Goal: Information Seeking & Learning: Compare options

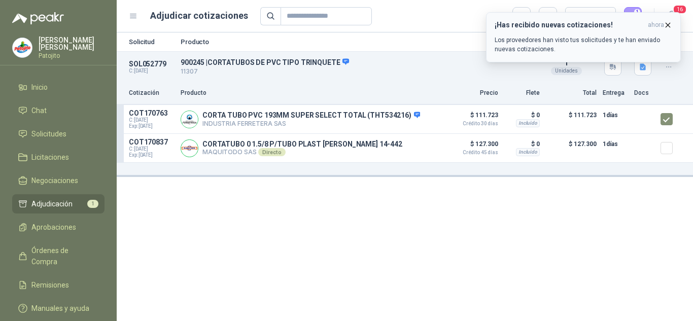
click at [671, 23] on icon "button" at bounding box center [667, 25] width 9 height 9
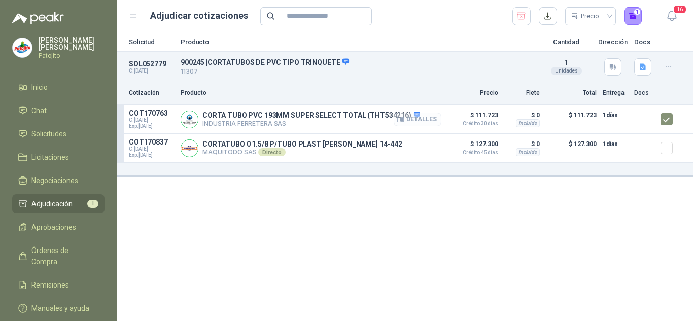
click at [412, 116] on button "Detalles" at bounding box center [417, 120] width 48 height 14
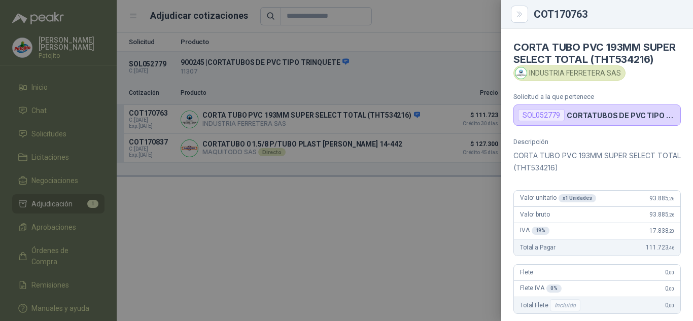
click at [544, 121] on div "SOL052779" at bounding box center [541, 115] width 47 height 12
drag, startPoint x: 422, startPoint y: 200, endPoint x: 484, endPoint y: 100, distance: 118.2
click at [421, 193] on div at bounding box center [346, 160] width 693 height 321
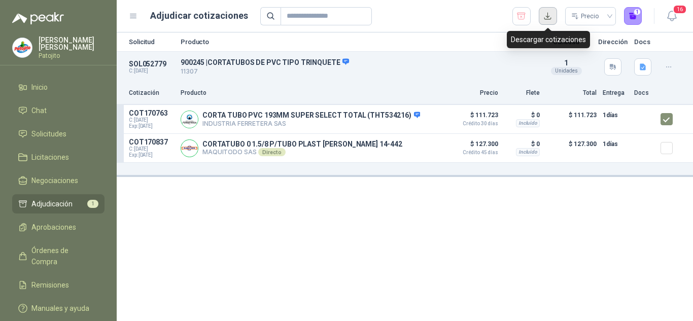
click at [549, 16] on button "button" at bounding box center [547, 16] width 18 height 18
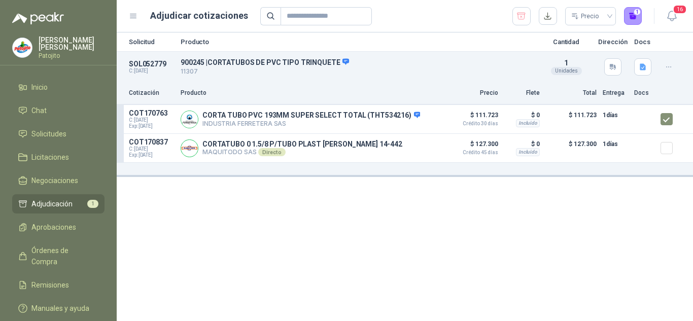
click at [663, 69] on button "button" at bounding box center [668, 67] width 16 height 16
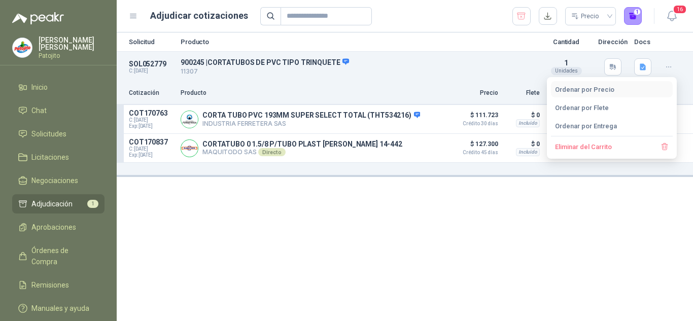
click at [595, 92] on button "Ordenar por Precio" at bounding box center [612, 89] width 122 height 16
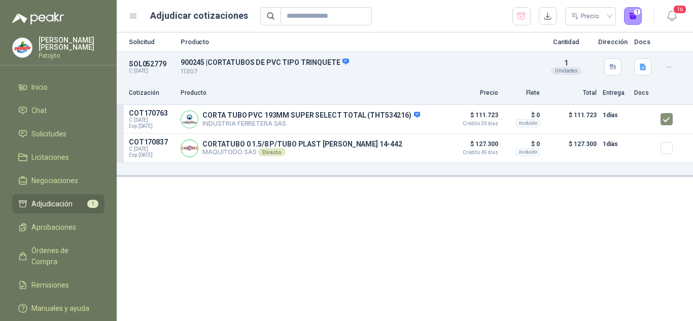
click at [435, 187] on div "Solicitud Producto Cantidad Dirección Docs SOL052779 C: [DATE] 900245 | CORTATU…" at bounding box center [405, 176] width 576 height 289
click at [419, 149] on button "Detalles" at bounding box center [417, 148] width 48 height 14
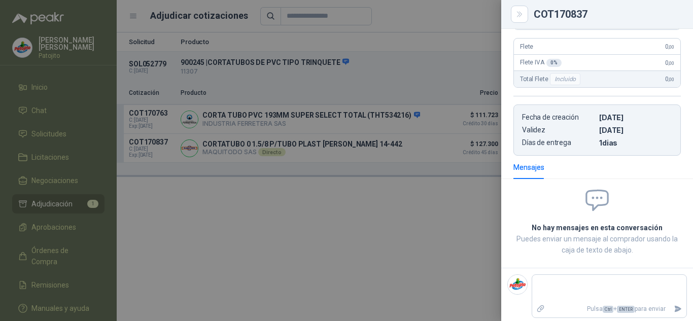
scroll to position [185, 0]
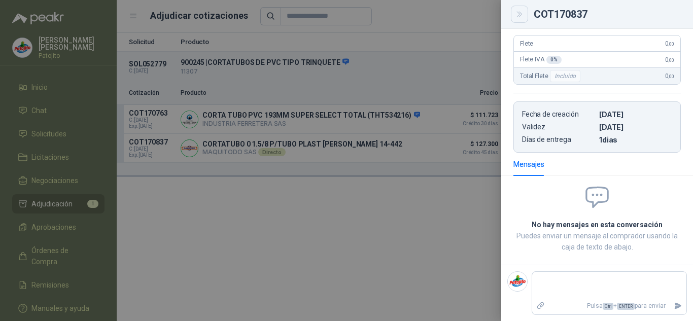
click at [523, 19] on button "Close" at bounding box center [519, 14] width 17 height 17
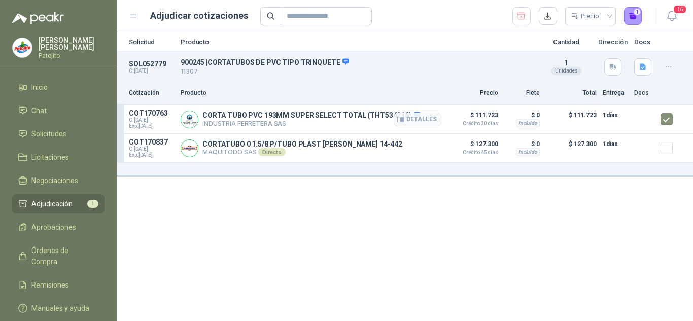
click at [258, 116] on p "CORTA TUBO PVC 193MM SUPER SELECT TOTAL (THT534216)" at bounding box center [311, 115] width 218 height 9
click at [142, 144] on p "COT170837" at bounding box center [152, 142] width 46 height 8
click at [183, 66] on p "900245 | CORTATUBOS DE PVC TIPO TRINQUETE" at bounding box center [358, 62] width 354 height 9
click at [512, 63] on button "Detalles" at bounding box center [511, 67] width 48 height 14
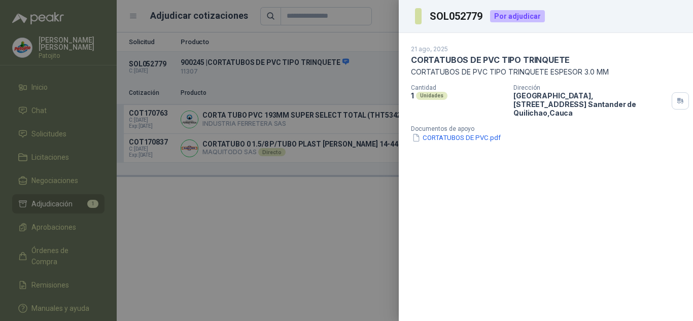
click at [289, 211] on div at bounding box center [346, 160] width 693 height 321
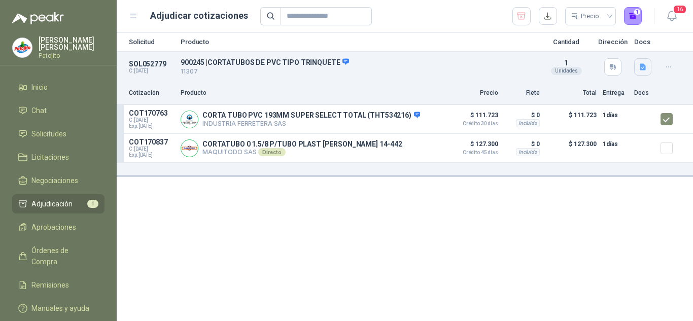
click at [645, 68] on icon "button" at bounding box center [642, 67] width 6 height 7
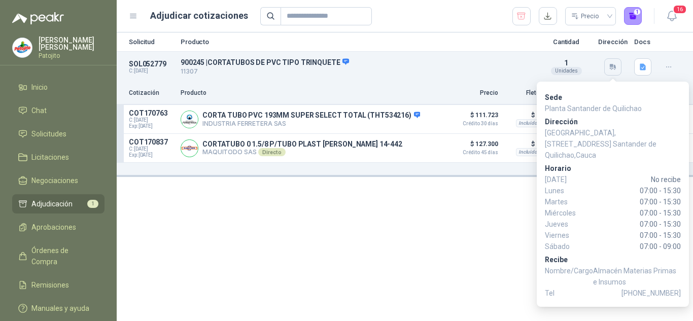
click at [614, 62] on button "button" at bounding box center [612, 66] width 17 height 17
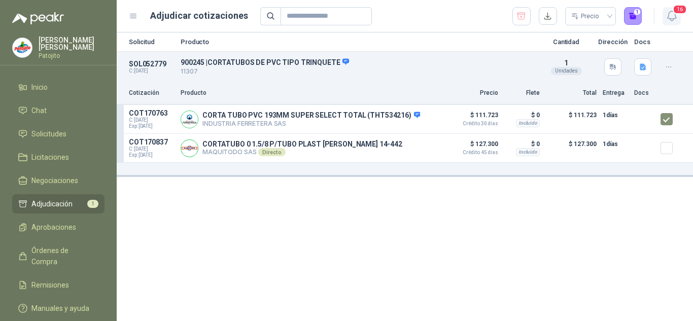
click at [677, 9] on span "16" at bounding box center [679, 10] width 14 height 10
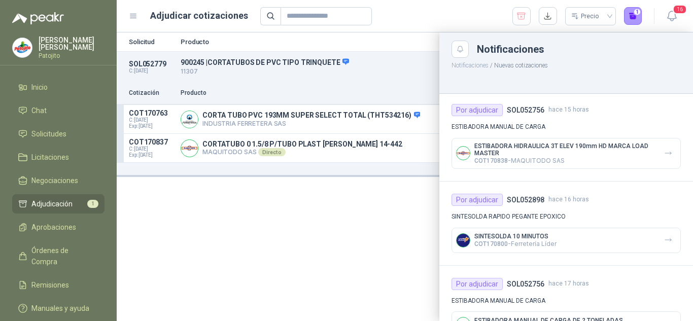
scroll to position [0, 0]
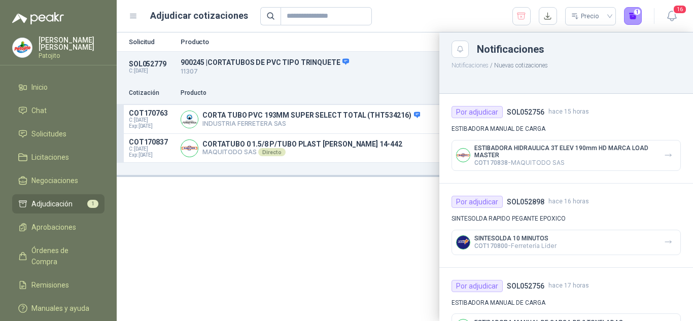
click at [322, 245] on div at bounding box center [405, 176] width 576 height 289
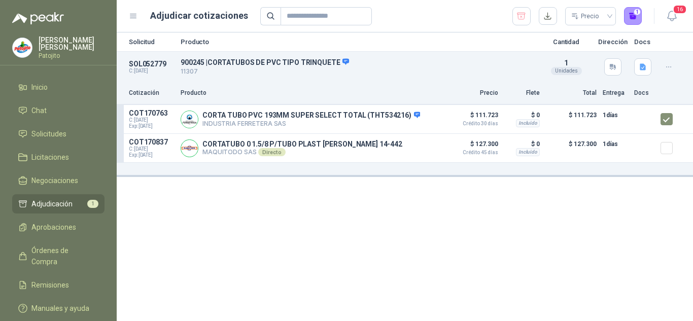
click at [57, 202] on span "Adjudicación" at bounding box center [51, 203] width 41 height 11
click at [417, 155] on button "Detalles" at bounding box center [417, 148] width 48 height 14
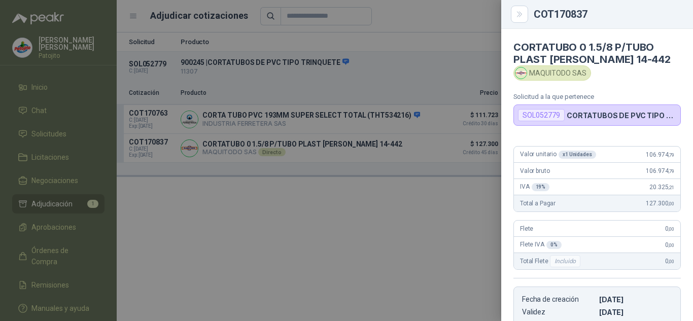
click at [576, 194] on div "IVA 19 % 20.325 ,21" at bounding box center [597, 187] width 166 height 16
click at [438, 189] on div at bounding box center [346, 160] width 693 height 321
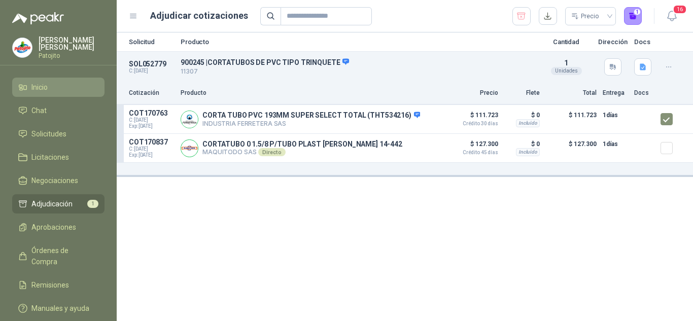
click at [44, 81] on link "Inicio" at bounding box center [58, 87] width 92 height 19
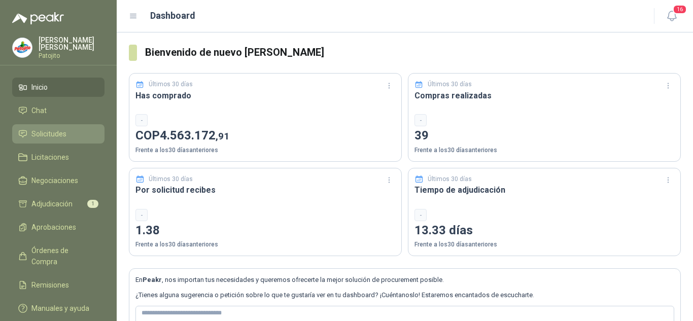
click at [58, 133] on span "Solicitudes" at bounding box center [48, 133] width 35 height 11
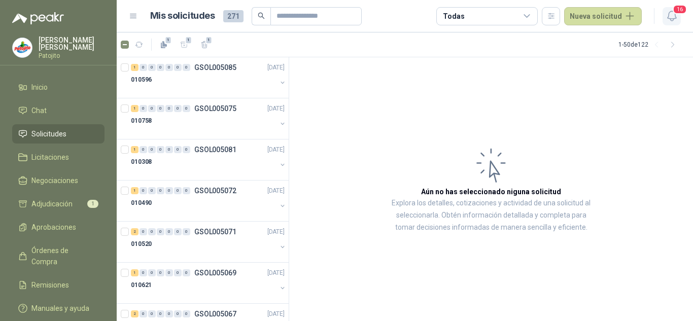
click at [678, 16] on button "16" at bounding box center [671, 16] width 18 height 18
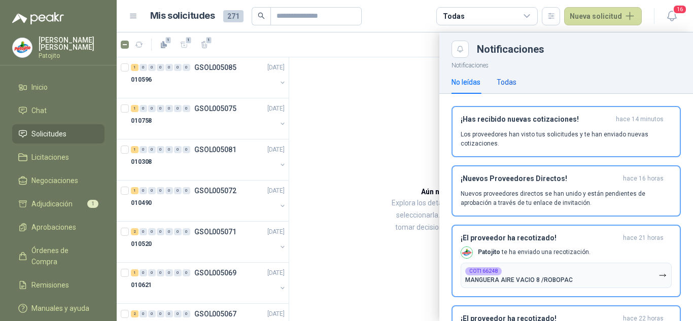
click at [508, 80] on div "Todas" at bounding box center [506, 82] width 20 height 11
click at [499, 139] on p "Los proveedores han visto tus solicitudes y te han enviado nuevas cotizaciones." at bounding box center [565, 139] width 211 height 18
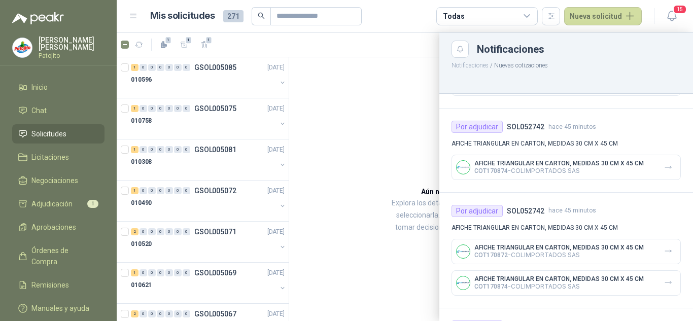
scroll to position [355, 0]
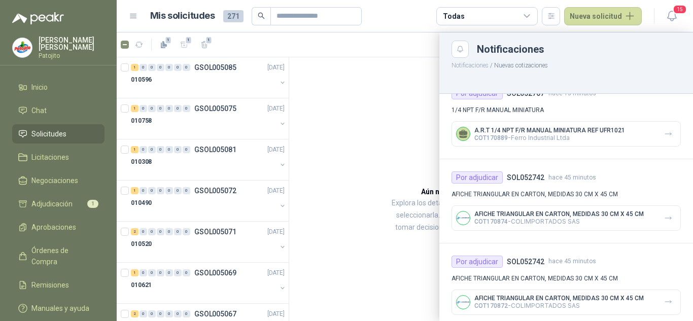
click at [522, 175] on h4 "SOL052742" at bounding box center [526, 177] width 38 height 11
copy h4 "SOL052742"
click at [329, 17] on input "text" at bounding box center [311, 16] width 71 height 17
paste input "*********"
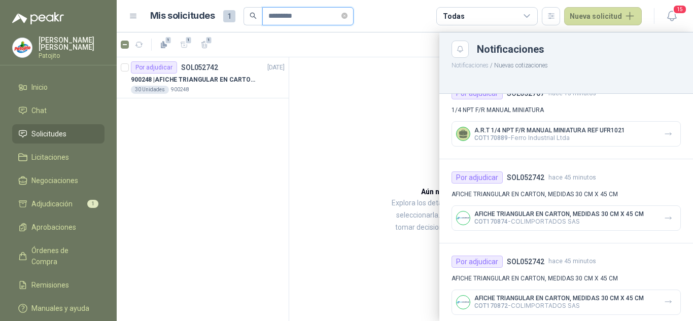
type input "*********"
click at [175, 85] on div at bounding box center [405, 176] width 576 height 289
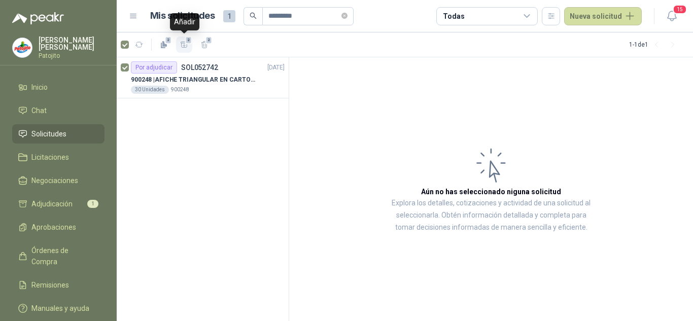
click at [184, 42] on icon "button" at bounding box center [184, 45] width 9 height 9
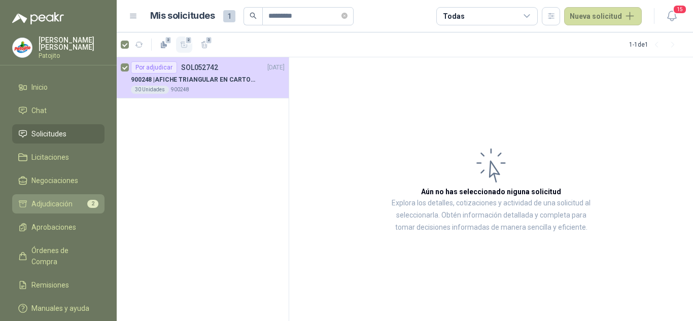
click at [52, 203] on span "Adjudicación" at bounding box center [51, 203] width 41 height 11
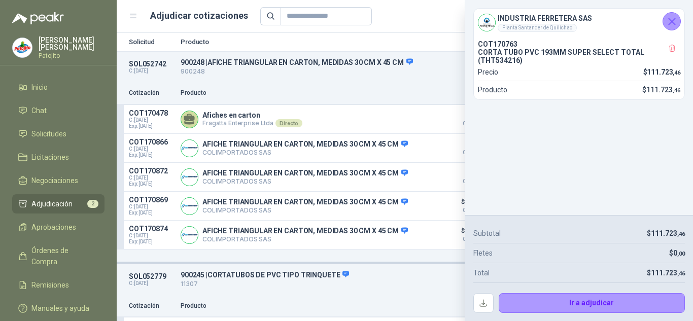
click at [668, 17] on icon "Cerrar" at bounding box center [671, 21] width 13 height 13
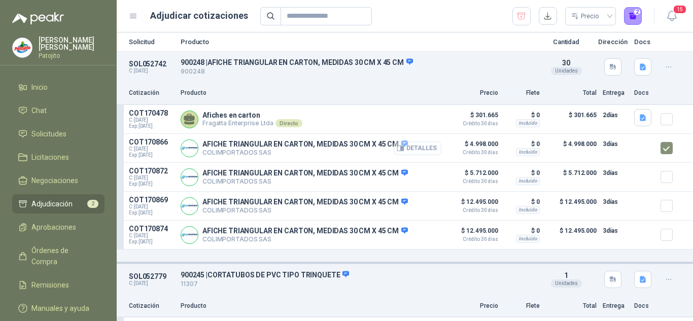
click at [404, 150] on button "Detalles" at bounding box center [417, 148] width 48 height 14
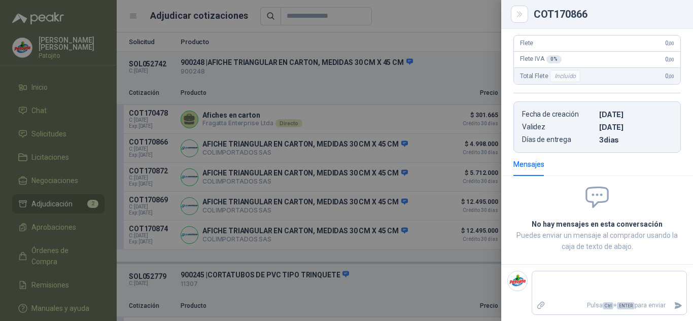
scroll to position [254, 0]
click at [451, 19] on div at bounding box center [346, 160] width 693 height 321
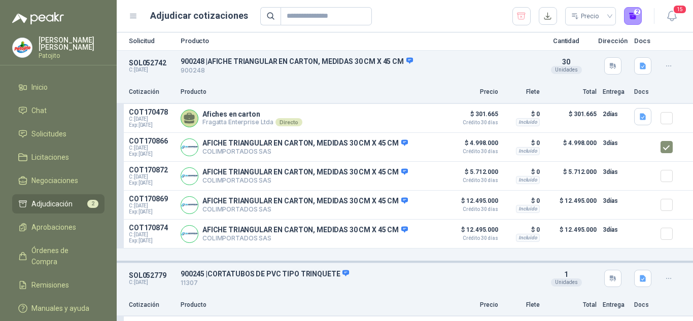
scroll to position [0, 0]
click at [211, 41] on p "Producto" at bounding box center [358, 42] width 354 height 7
click at [198, 41] on p "Producto" at bounding box center [358, 42] width 354 height 7
click at [147, 66] on p "SOL052742" at bounding box center [152, 64] width 46 height 8
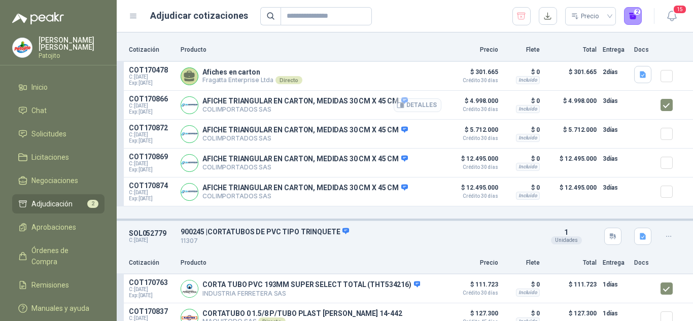
scroll to position [72, 0]
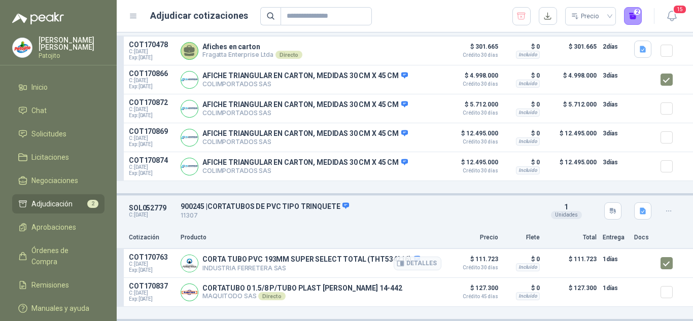
drag, startPoint x: 597, startPoint y: 261, endPoint x: 627, endPoint y: 263, distance: 30.5
click at [634, 263] on div at bounding box center [644, 263] width 20 height 20
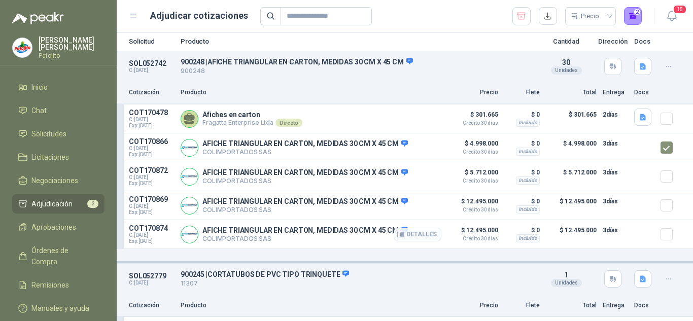
scroll to position [0, 0]
click at [523, 13] on icon "button" at bounding box center [521, 16] width 8 height 7
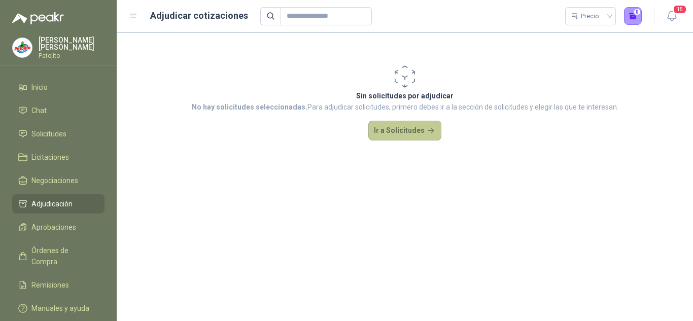
click at [396, 128] on button "Ir a Solicitudes" at bounding box center [404, 131] width 73 height 20
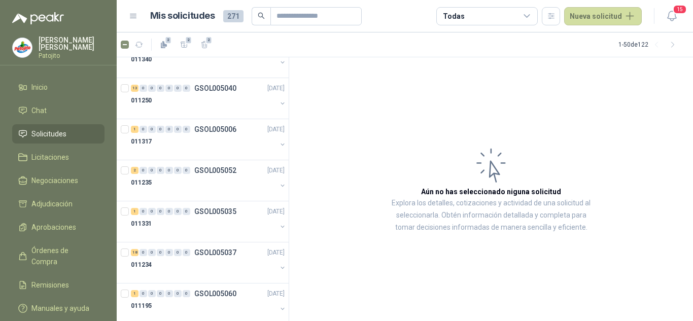
scroll to position [1804, 0]
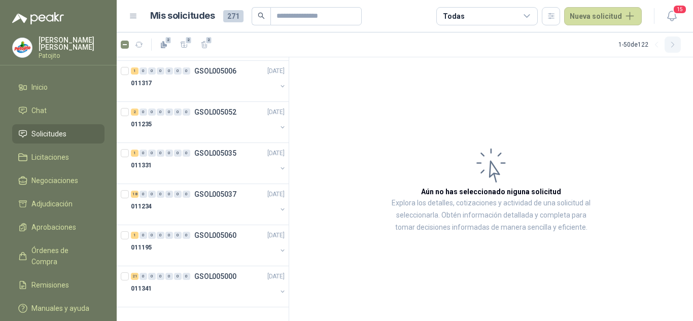
click at [668, 51] on button "button" at bounding box center [672, 45] width 16 height 16
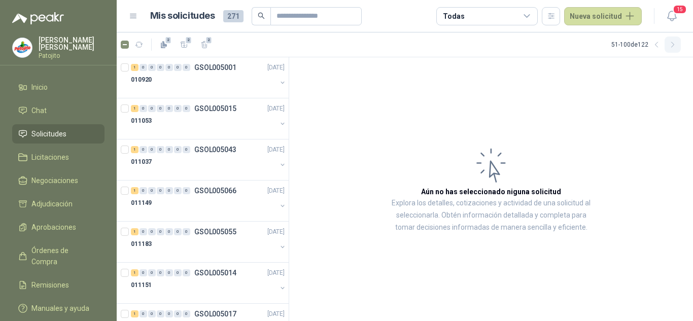
click at [671, 44] on icon "button" at bounding box center [672, 45] width 9 height 9
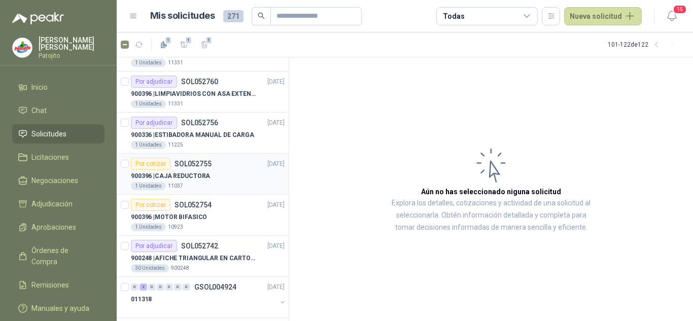
scroll to position [51, 0]
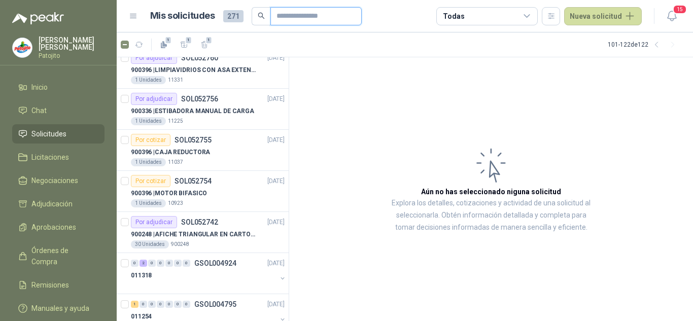
click at [299, 12] on input "text" at bounding box center [311, 16] width 71 height 17
paste input "*********"
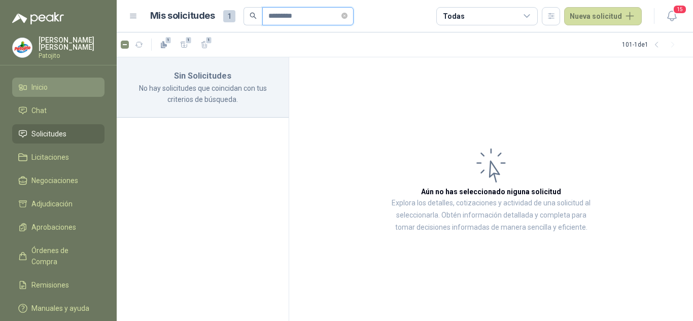
type input "*********"
click at [43, 81] on link "Inicio" at bounding box center [58, 87] width 92 height 19
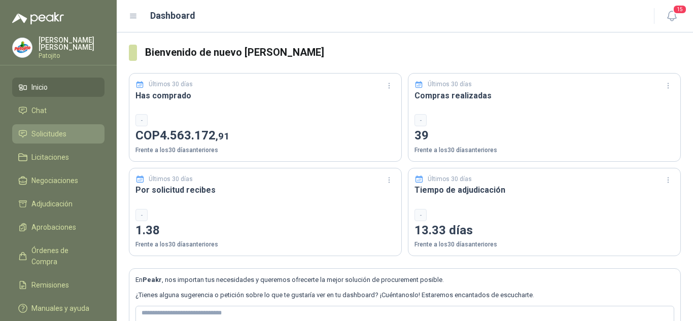
click at [49, 135] on span "Solicitudes" at bounding box center [48, 133] width 35 height 11
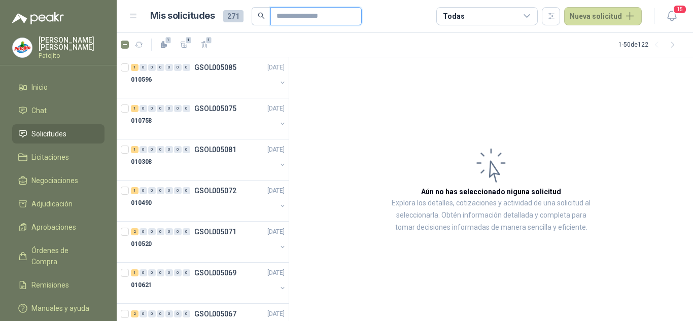
click at [283, 15] on input "text" at bounding box center [311, 16] width 71 height 17
paste input "*********"
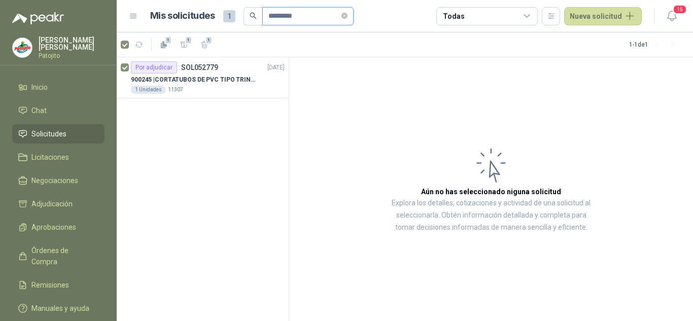
type input "*********"
click at [183, 41] on icon "button" at bounding box center [184, 45] width 9 height 9
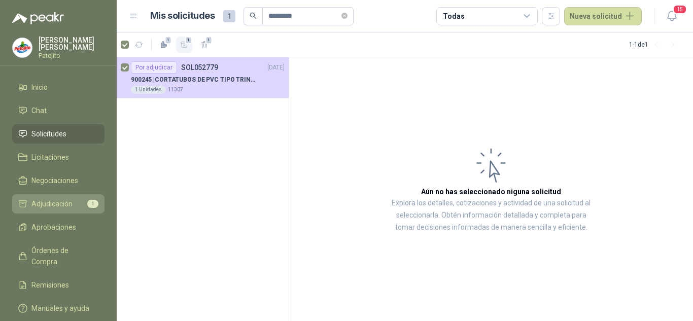
click at [49, 206] on span "Adjudicación" at bounding box center [51, 203] width 41 height 11
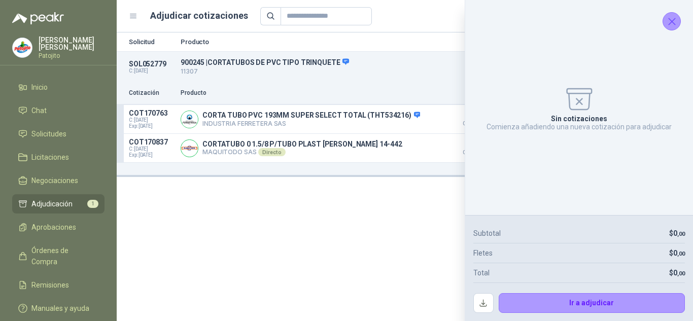
click at [669, 11] on div "Sin cotizaciones Comienza añadiendo una nueva cotización para adjudicar" at bounding box center [578, 107] width 211 height 199
click at [675, 16] on icon "Cerrar" at bounding box center [671, 21] width 13 height 13
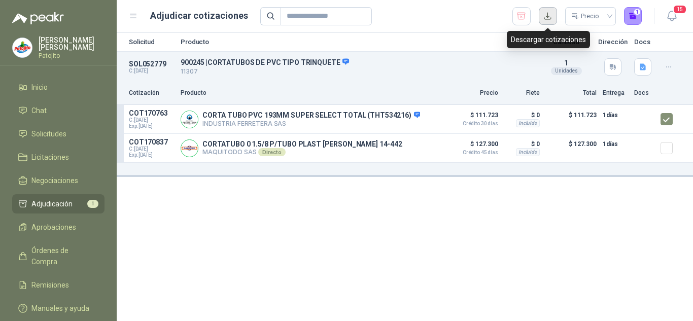
click at [550, 11] on button "button" at bounding box center [547, 16] width 18 height 18
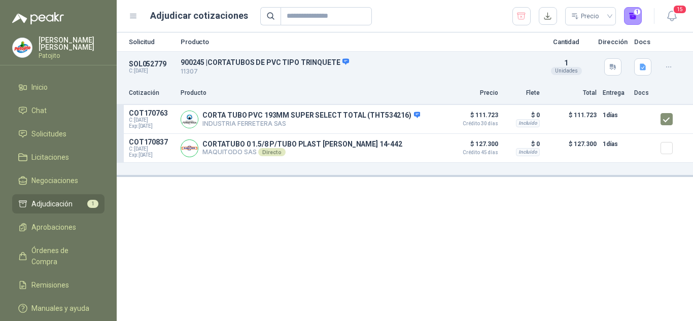
click at [557, 193] on div "Solicitud Producto Cantidad Dirección Docs SOL052779 C: [DATE] 900245 | CORTATU…" at bounding box center [405, 176] width 576 height 289
click at [148, 114] on p "COT170763" at bounding box center [152, 113] width 46 height 8
click at [198, 121] on div at bounding box center [190, 120] width 18 height 18
click at [193, 122] on img at bounding box center [189, 119] width 17 height 17
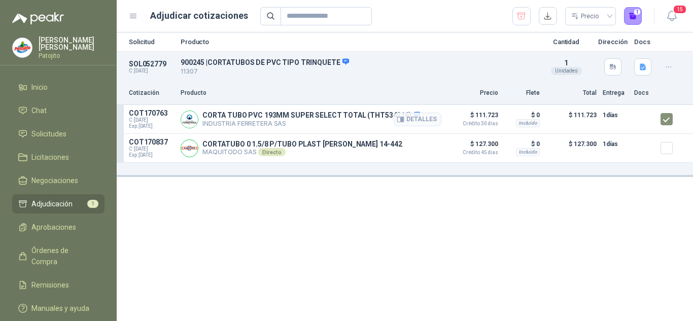
click at [167, 114] on p "COT170763" at bounding box center [152, 113] width 46 height 8
click at [133, 122] on span "C: [DATE]" at bounding box center [152, 120] width 46 height 6
click at [280, 110] on div "CORTA TUBO PVC 193MM SUPER SELECT TOTAL (THT534216) INDUSTRIA FERRETERA SAS Det…" at bounding box center [311, 119] width 261 height 20
click at [395, 121] on button "Detalles" at bounding box center [417, 120] width 48 height 14
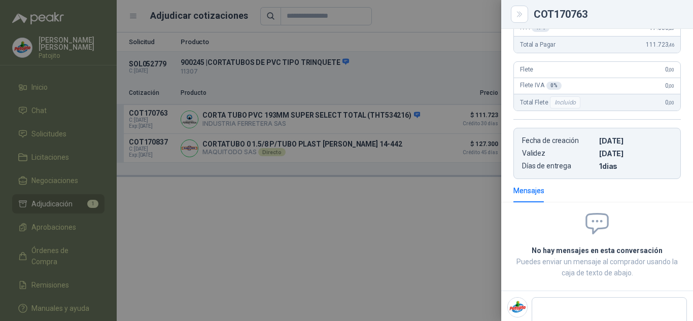
click at [268, 190] on div at bounding box center [346, 160] width 693 height 321
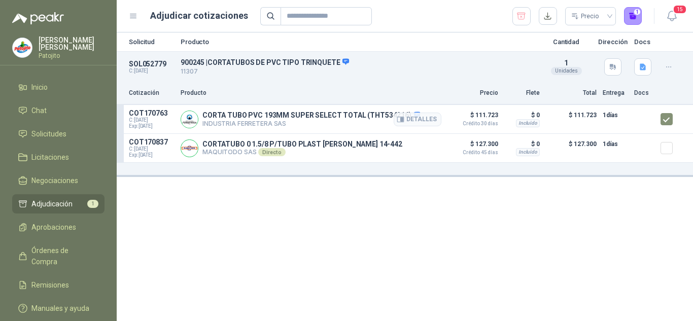
click at [151, 111] on p "COT170763" at bounding box center [152, 113] width 46 height 8
click at [676, 65] on button "button" at bounding box center [668, 67] width 16 height 16
click at [646, 67] on icon "button" at bounding box center [642, 67] width 9 height 9
click at [402, 224] on div "Solicitud Producto Cantidad Dirección Docs SOL052779 C: [DATE] 900245 | CORTATU…" at bounding box center [405, 176] width 576 height 289
click at [186, 71] on p "11307" at bounding box center [358, 72] width 354 height 10
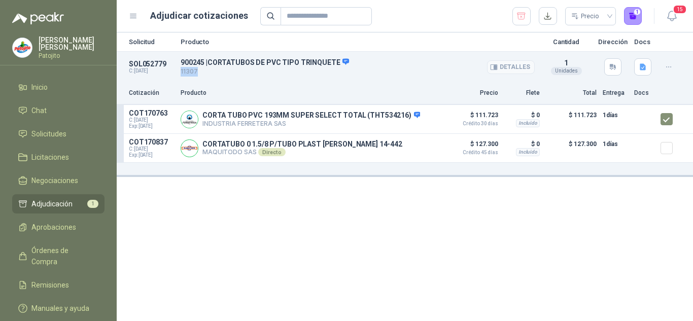
click at [186, 71] on p "11307" at bounding box center [358, 72] width 354 height 10
click at [157, 65] on p "SOL052779" at bounding box center [152, 64] width 46 height 8
copy p "SOL052779"
click at [324, 119] on p "CORTA TUBO PVC 193MM SUPER SELECT TOTAL (THT534216)" at bounding box center [311, 115] width 218 height 9
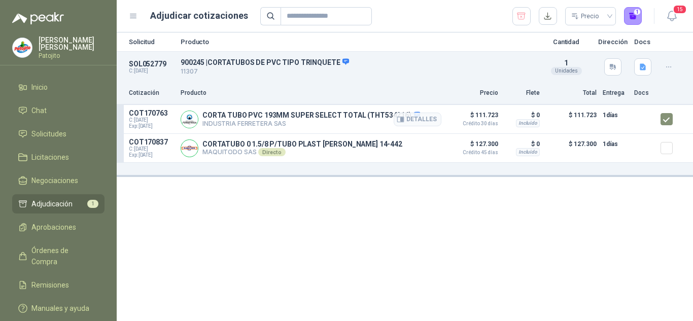
click at [145, 114] on p "COT170763" at bounding box center [152, 113] width 46 height 8
click at [144, 65] on p "SOL052779" at bounding box center [152, 64] width 46 height 8
copy p "SOL052779"
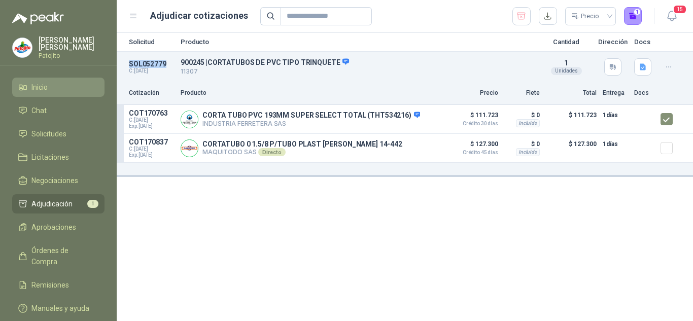
click at [50, 91] on li "Inicio" at bounding box center [58, 87] width 80 height 11
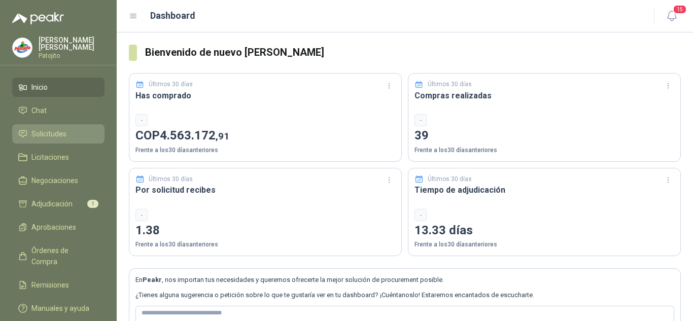
click at [60, 125] on link "Solicitudes" at bounding box center [58, 133] width 92 height 19
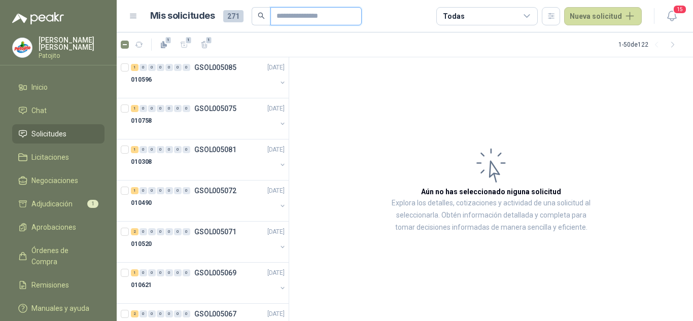
click at [330, 12] on input "text" at bounding box center [311, 16] width 71 height 17
paste input "*********"
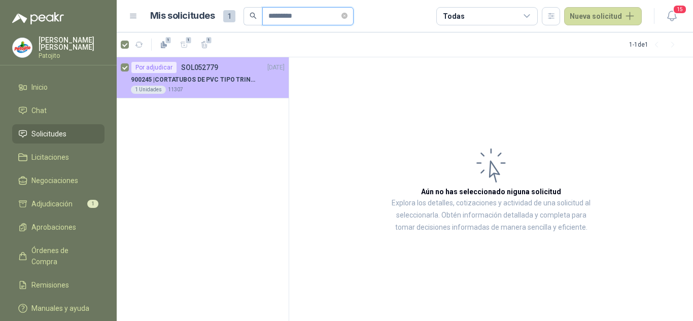
type input "*********"
click at [217, 79] on p "900245 | CORTATUBOS DE PVC TIPO TRINQUETE" at bounding box center [194, 80] width 126 height 10
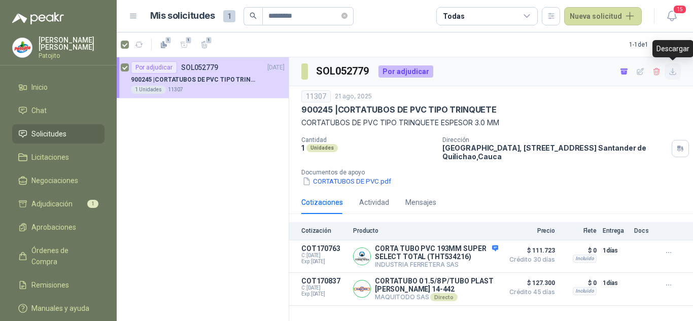
click at [676, 73] on icon "button" at bounding box center [672, 71] width 9 height 9
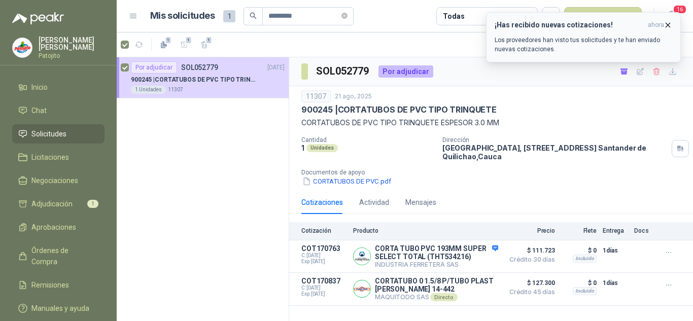
click at [602, 38] on p "Los proveedores han visto tus solicitudes y te han enviado nuevas cotizaciones." at bounding box center [582, 44] width 177 height 18
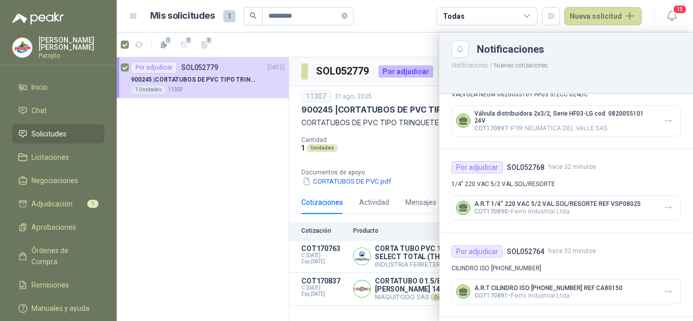
scroll to position [51, 0]
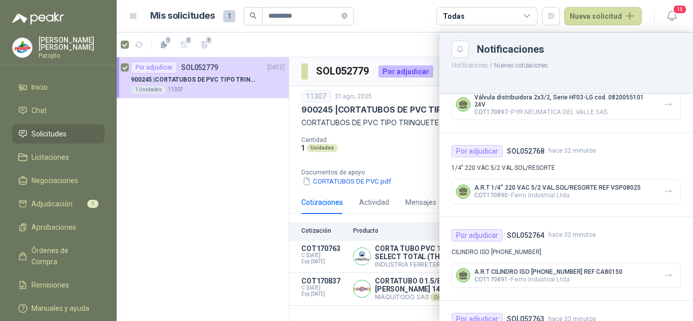
click at [520, 22] on div "Todas" at bounding box center [486, 16] width 101 height 18
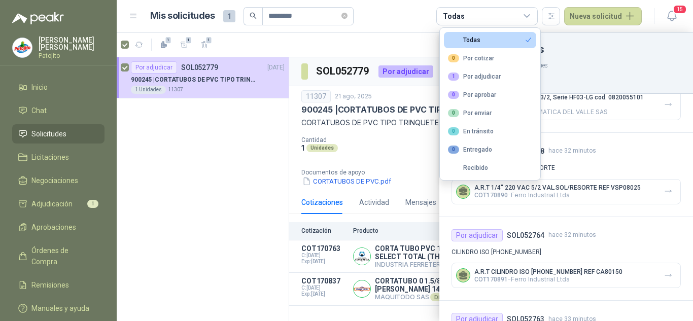
click at [373, 25] on article "Mis solicitudes 1 ********* Todas Nueva solicitud" at bounding box center [396, 16] width 492 height 18
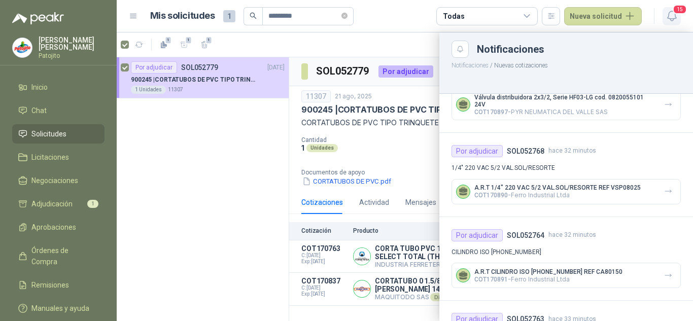
click at [676, 14] on span "15" at bounding box center [679, 10] width 14 height 10
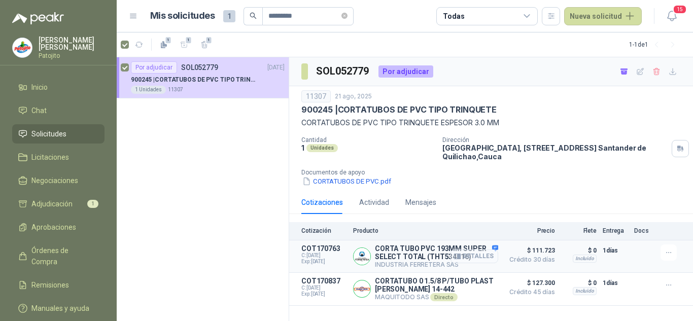
click at [474, 255] on button "Detalles" at bounding box center [474, 256] width 48 height 14
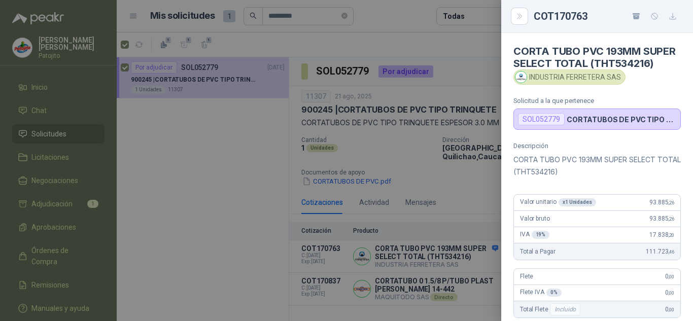
scroll to position [240, 0]
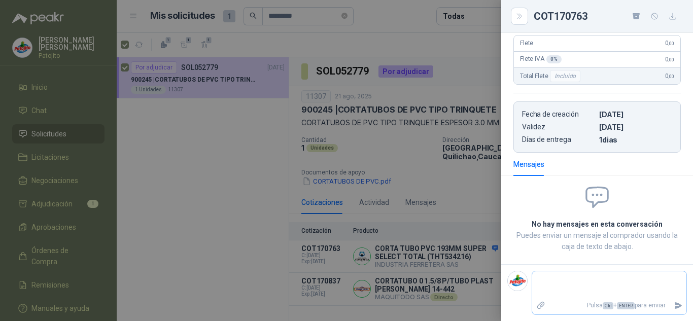
type textarea "*"
type textarea "**"
type textarea "***"
type textarea "****"
type textarea "***"
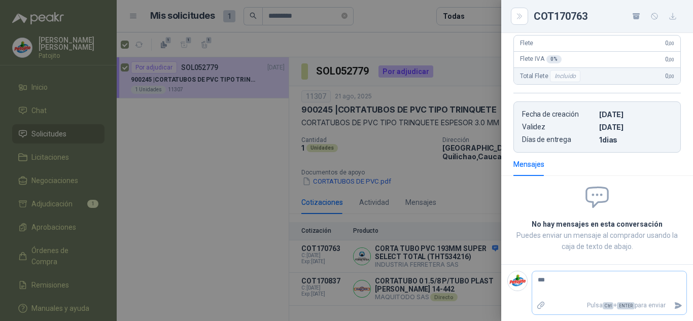
type textarea "**"
type textarea "*"
type textarea "**"
type textarea "***"
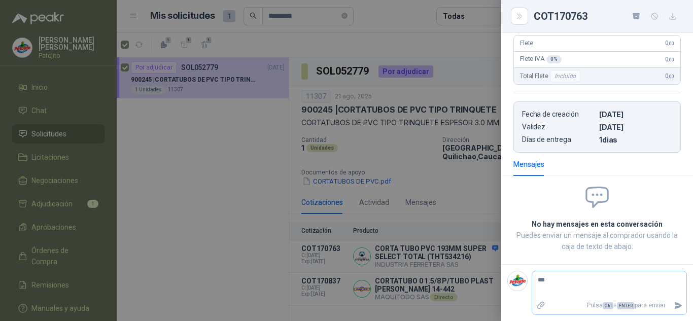
type textarea "****"
type textarea "*****"
type textarea "******"
type textarea "********"
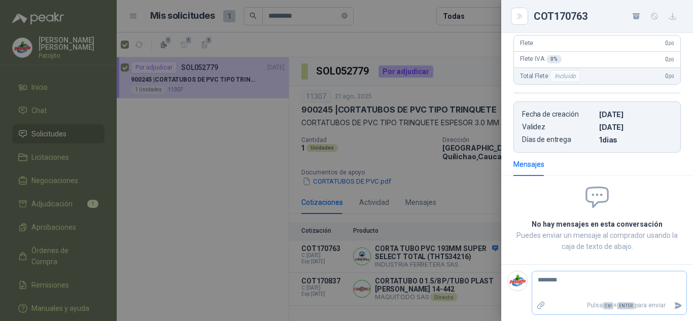
type textarea "*********"
type textarea "********"
type textarea "******"
type textarea "********"
type textarea "**********"
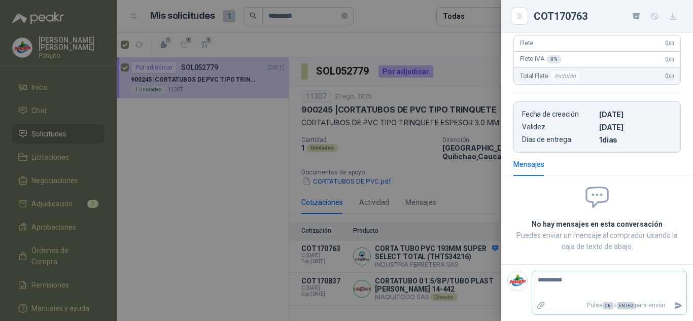
type textarea "**********"
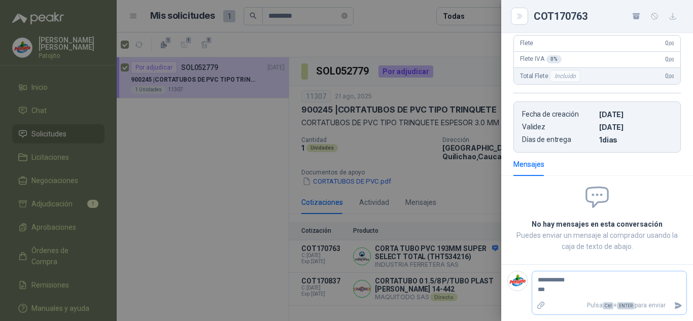
type textarea "**********"
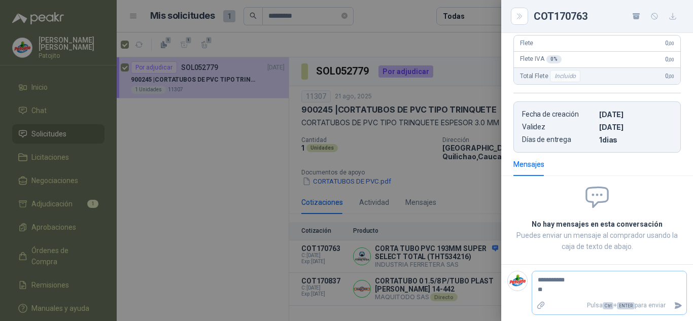
type textarea "**********"
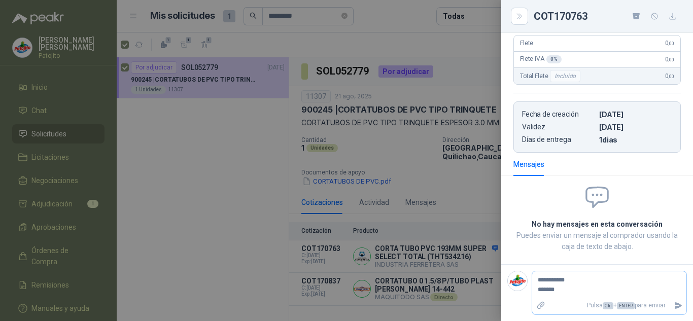
type textarea "**********"
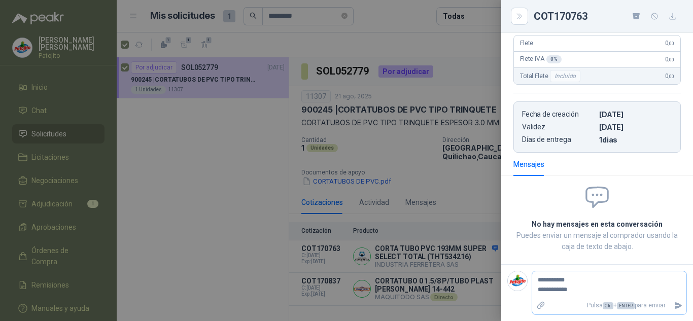
type textarea "**********"
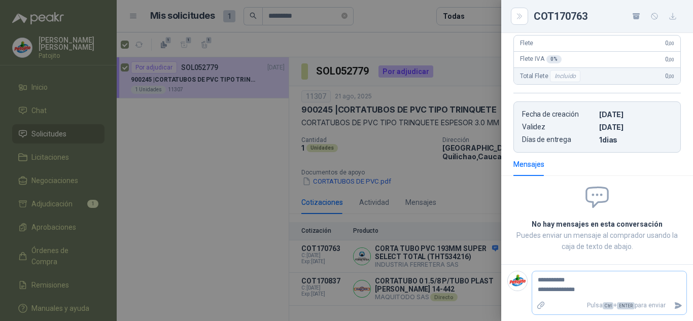
type textarea "**********"
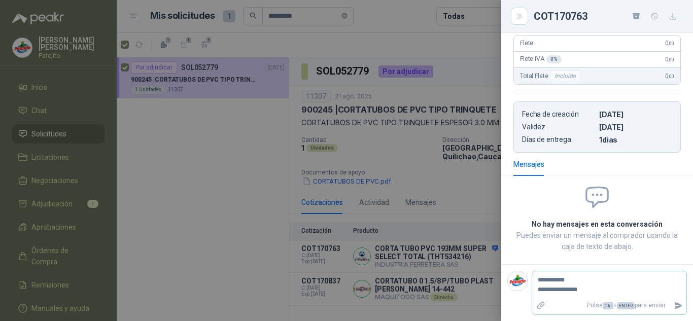
type textarea "**********"
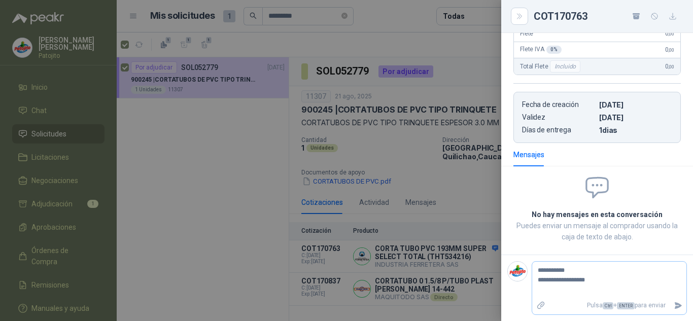
type textarea "**********"
click at [673, 309] on icon "Enviar" at bounding box center [677, 305] width 9 height 9
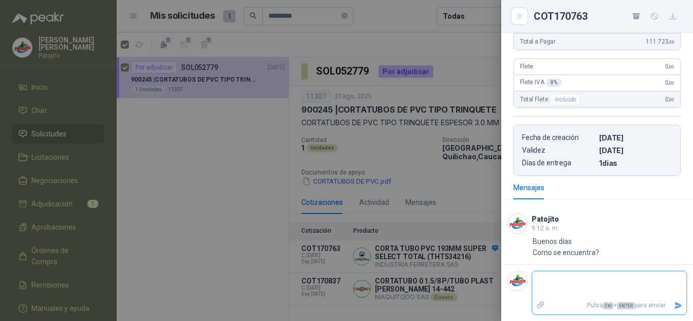
click at [599, 284] on textarea at bounding box center [605, 284] width 146 height 23
type textarea "*"
type textarea "**"
type textarea "***"
type textarea "*****"
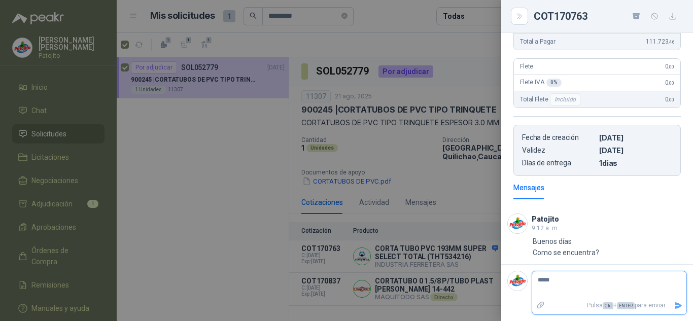
type textarea "******"
type textarea "*******"
type textarea "********"
type textarea "**********"
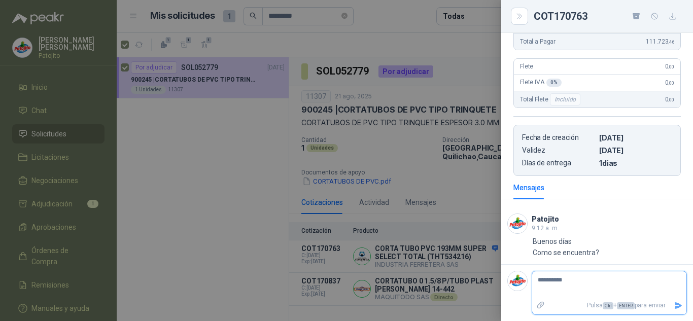
type textarea "**********"
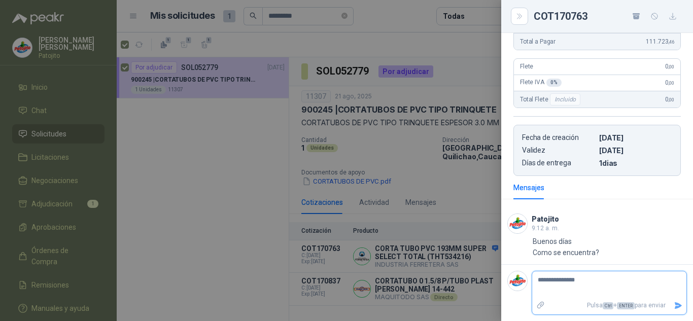
type textarea "**********"
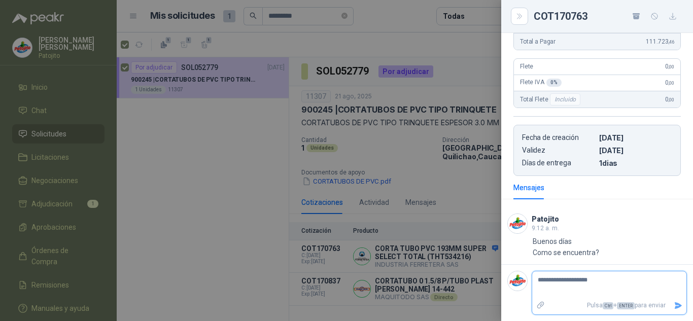
type textarea "**********"
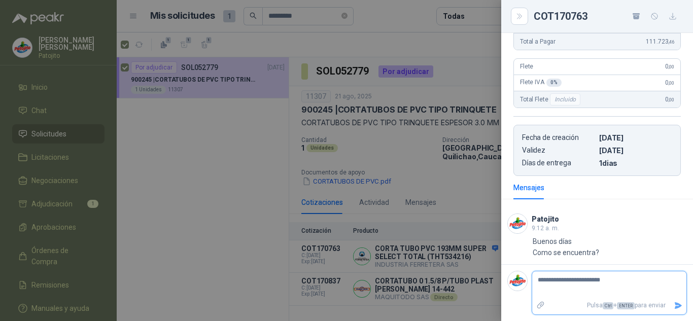
type textarea "**********"
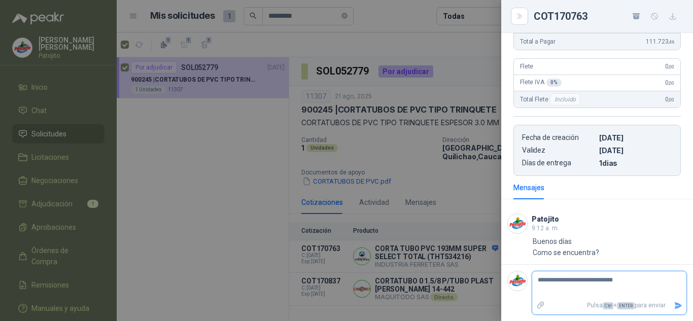
type textarea "**********"
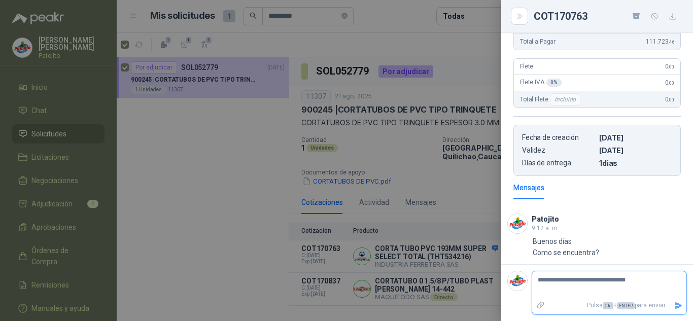
type textarea "**********"
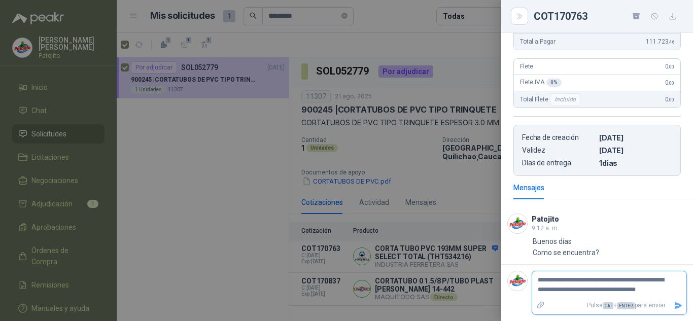
drag, startPoint x: 664, startPoint y: 291, endPoint x: 453, endPoint y: 251, distance: 214.5
click at [453, 251] on div "**********" at bounding box center [346, 160] width 693 height 321
click at [669, 303] on button "Enviar" at bounding box center [677, 306] width 17 height 18
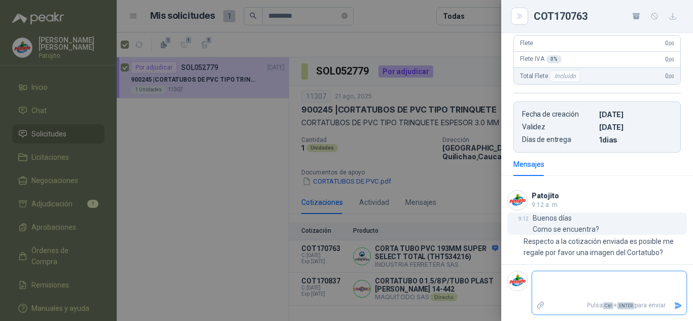
scroll to position [245, 0]
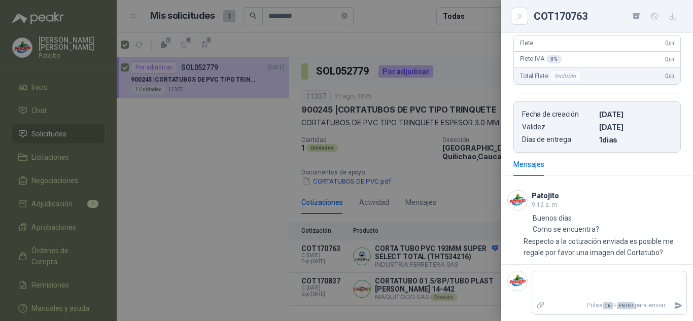
click at [249, 199] on div at bounding box center [346, 160] width 693 height 321
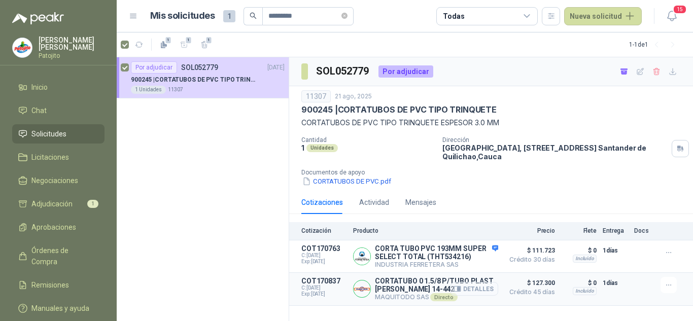
click at [490, 292] on button "Detalles" at bounding box center [474, 289] width 48 height 14
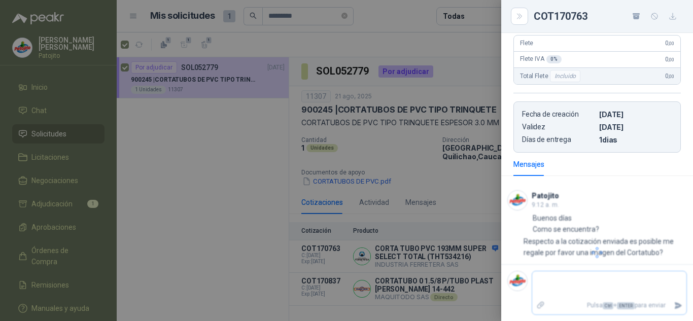
scroll to position [189, 0]
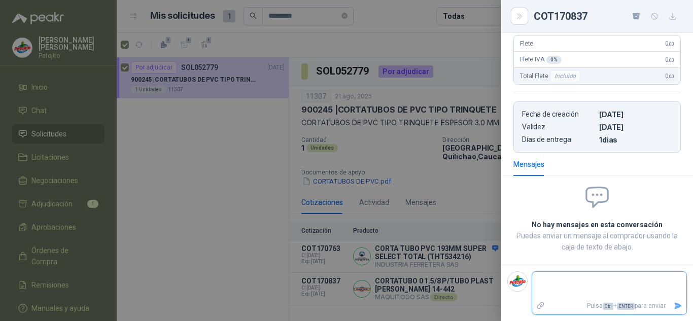
click at [578, 281] on textarea at bounding box center [605, 285] width 146 height 23
click at [673, 308] on icon "Enviar" at bounding box center [677, 306] width 9 height 9
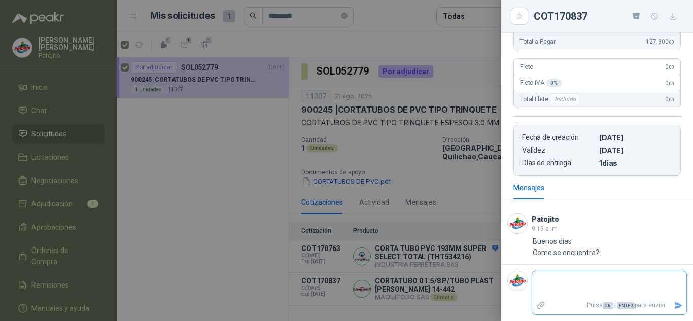
click at [583, 284] on textarea at bounding box center [605, 284] width 146 height 23
paste textarea "**********"
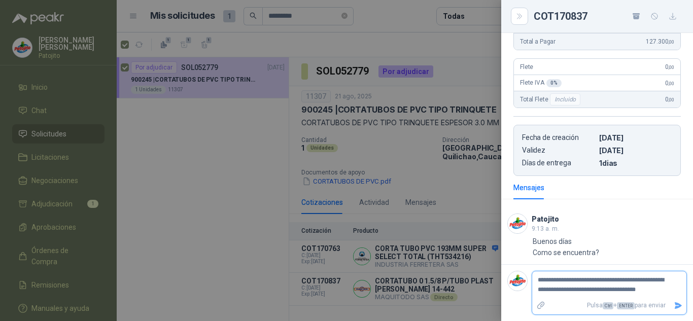
click at [626, 280] on textarea "**********" at bounding box center [605, 284] width 146 height 23
click at [673, 303] on icon "Enviar" at bounding box center [677, 305] width 9 height 9
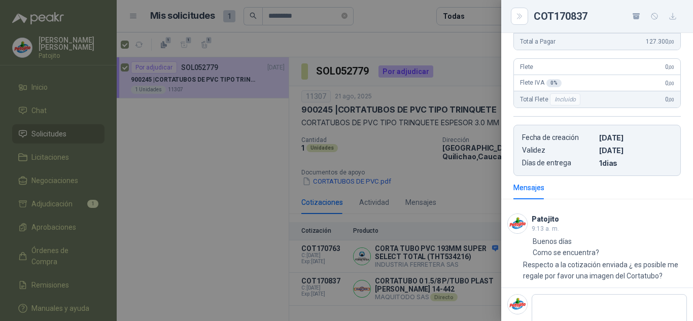
click at [217, 145] on div at bounding box center [346, 160] width 693 height 321
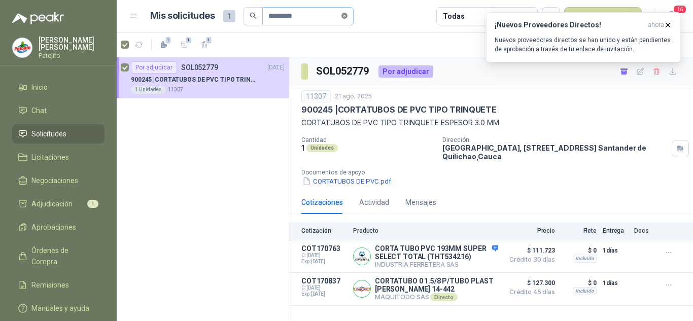
click at [347, 15] on icon "close-circle" at bounding box center [344, 16] width 6 height 6
click at [310, 17] on input "text" at bounding box center [303, 16] width 71 height 17
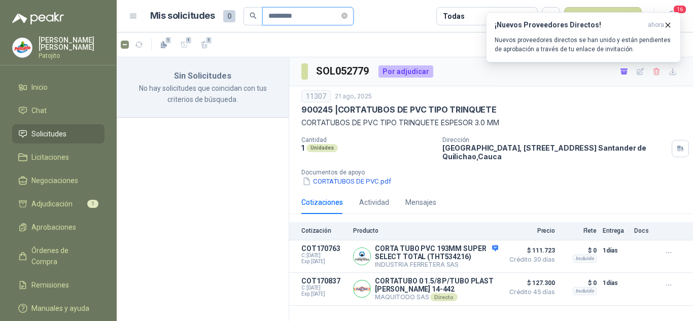
drag, startPoint x: 311, startPoint y: 16, endPoint x: 238, endPoint y: 10, distance: 72.8
click at [238, 10] on div "Mis solicitudes 0 *********" at bounding box center [251, 16] width 203 height 18
click at [300, 12] on input "*********" at bounding box center [303, 16] width 71 height 17
click at [330, 12] on input "*********" at bounding box center [303, 16] width 71 height 17
click at [670, 20] on button "¡Nuevos Proveedores Directos! ahora Nuevos proveedores directos se han unido y …" at bounding box center [583, 37] width 195 height 50
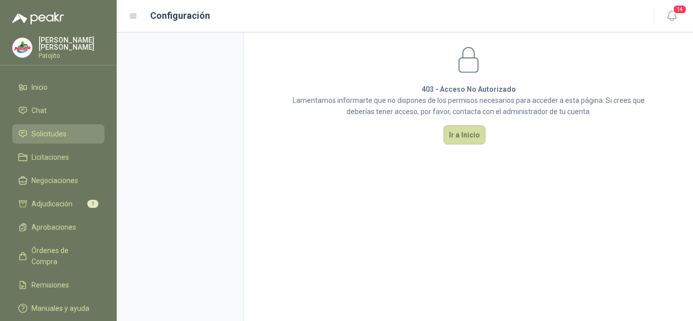
click at [34, 129] on span "Solicitudes" at bounding box center [48, 133] width 35 height 11
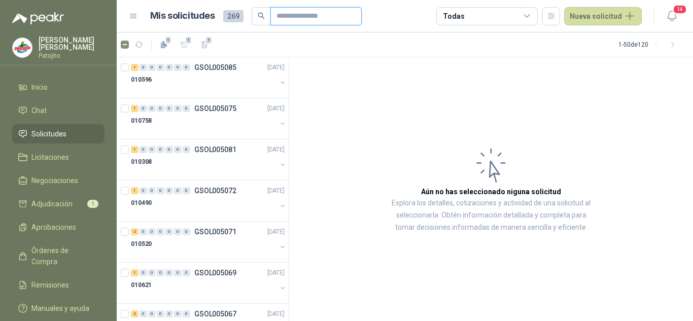
click at [285, 15] on input "text" at bounding box center [311, 16] width 71 height 17
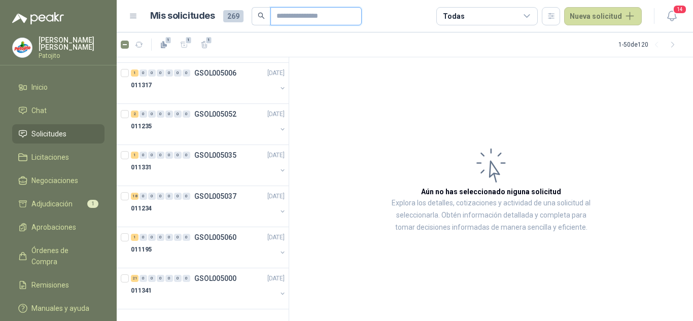
scroll to position [1804, 0]
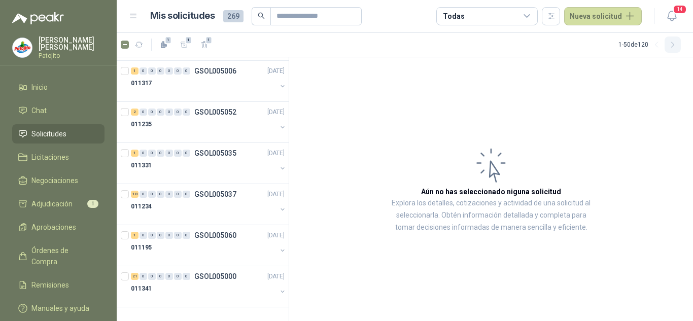
click at [671, 43] on icon "button" at bounding box center [672, 45] width 9 height 9
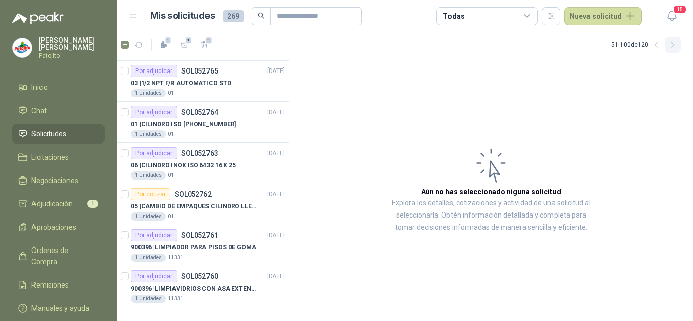
click at [669, 46] on icon "button" at bounding box center [672, 45] width 9 height 9
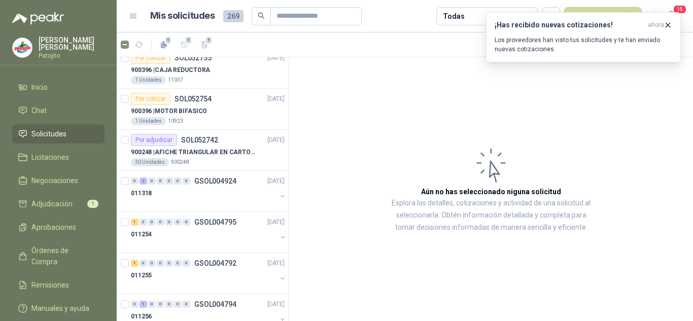
scroll to position [101, 0]
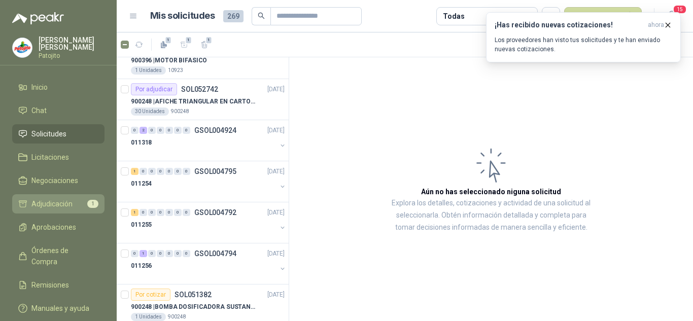
click at [54, 199] on span "Adjudicación" at bounding box center [51, 203] width 41 height 11
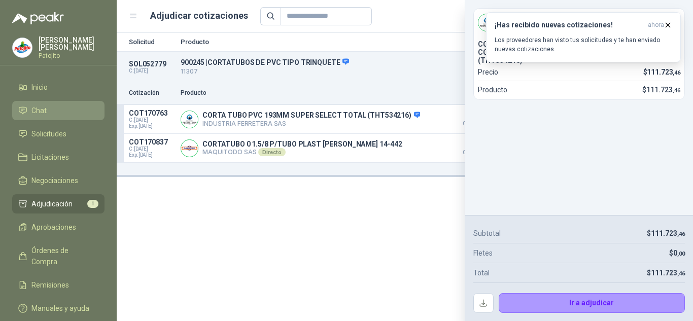
click at [50, 108] on li "Chat" at bounding box center [58, 110] width 80 height 11
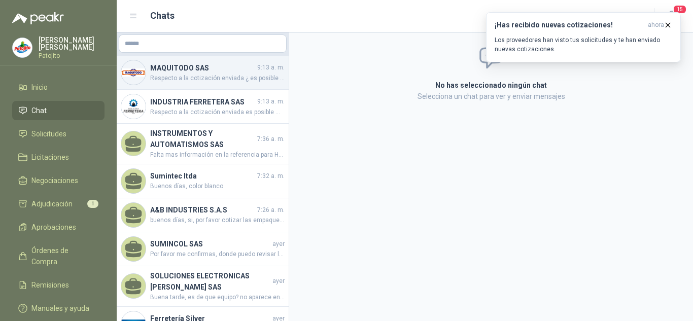
click at [206, 75] on span "Respecto a la cotización enviada ¿ es posible me regale por favor una imagen de…" at bounding box center [217, 79] width 134 height 10
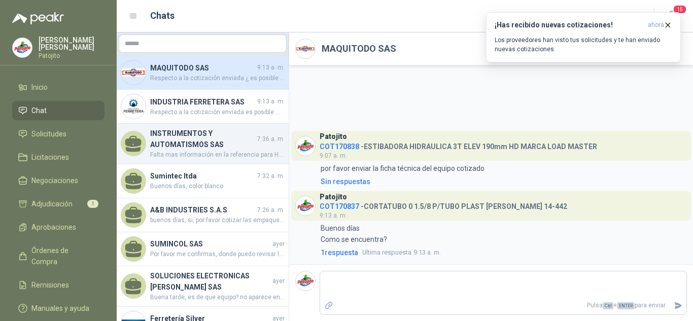
click at [196, 131] on h4 "INSTRUMENTOS Y AUTOMATISMOS SAS" at bounding box center [202, 139] width 105 height 22
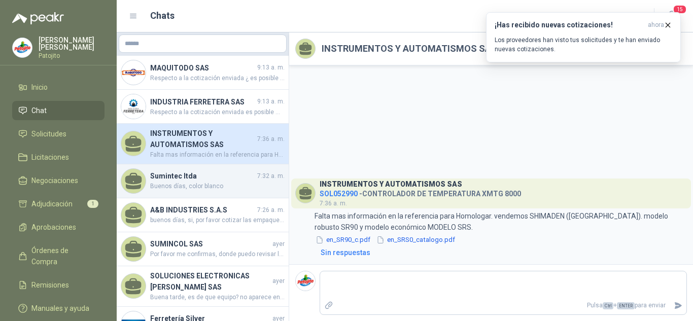
click at [195, 169] on div "Sumintec ltda 7:32 a. m. Buenos días, color blanco" at bounding box center [203, 181] width 172 height 34
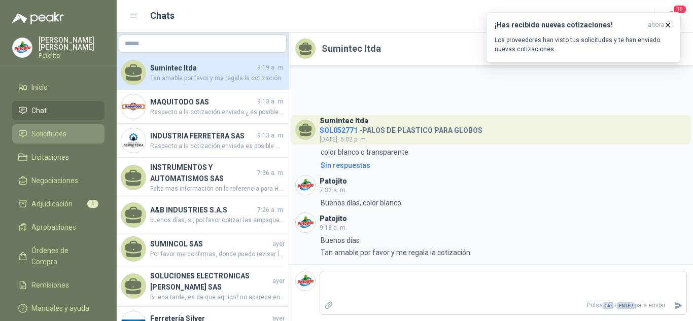
click at [61, 132] on span "Solicitudes" at bounding box center [48, 133] width 35 height 11
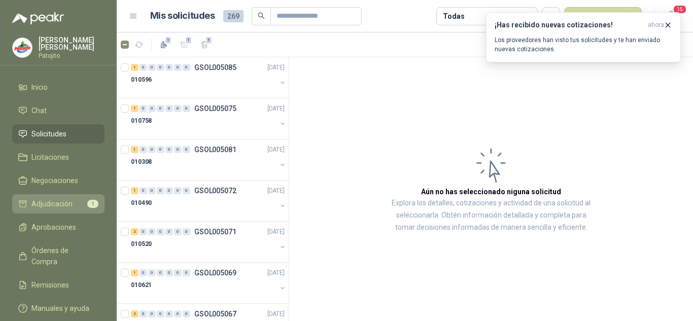
click at [60, 205] on span "Adjudicación" at bounding box center [51, 203] width 41 height 11
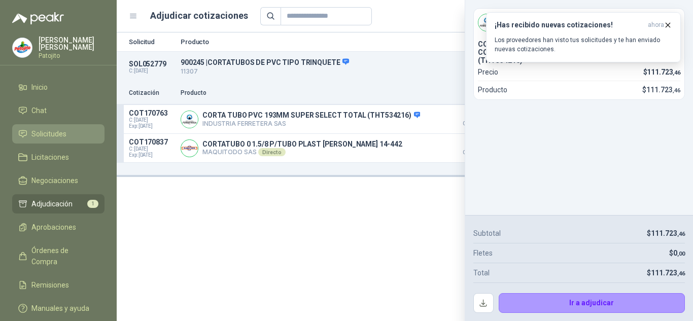
click at [51, 135] on span "Solicitudes" at bounding box center [48, 133] width 35 height 11
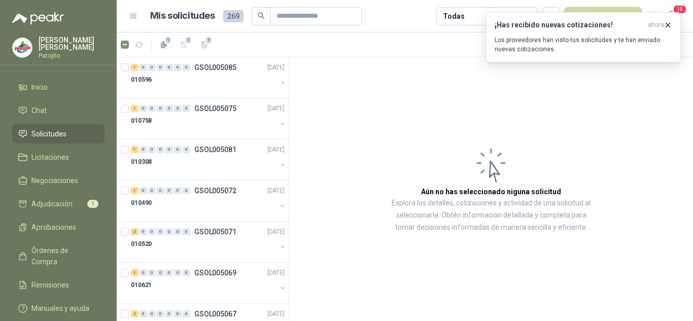
click at [228, 17] on span "269" at bounding box center [233, 16] width 20 height 12
click at [135, 10] on div "Mis solicitudes 269 Todas Nueva solicitud" at bounding box center [385, 16] width 513 height 18
click at [134, 14] on icon at bounding box center [133, 16] width 9 height 9
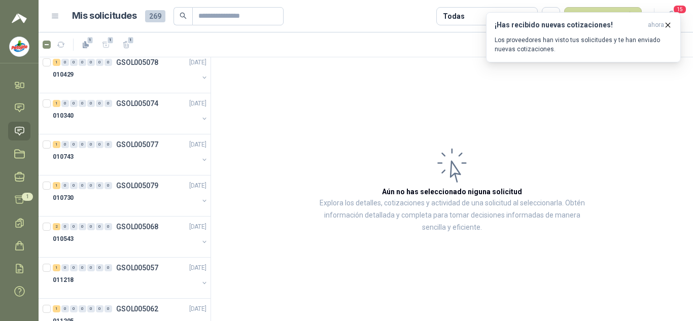
scroll to position [304, 0]
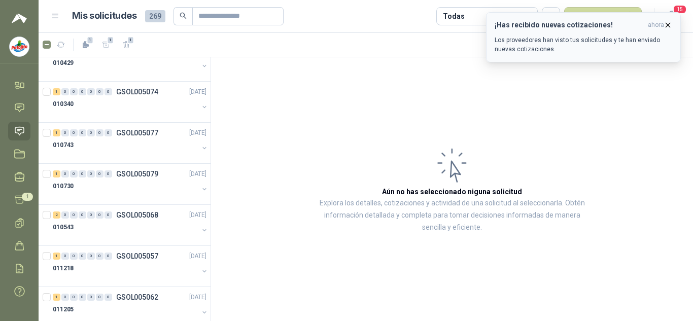
click at [665, 22] on icon "button" at bounding box center [667, 25] width 9 height 9
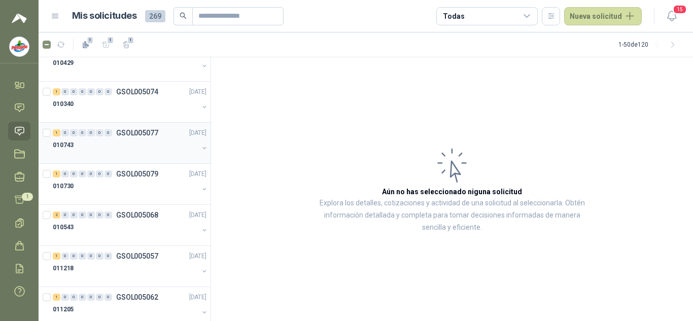
scroll to position [0, 0]
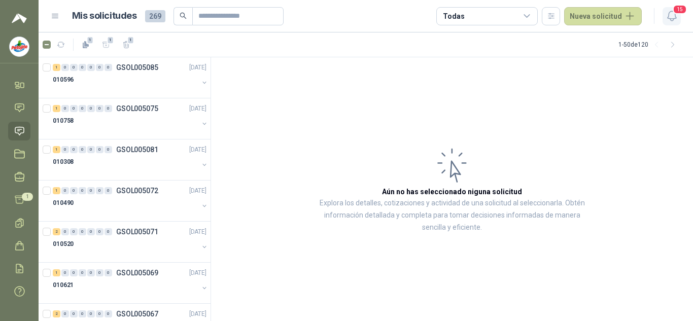
click at [673, 9] on span "15" at bounding box center [679, 10] width 14 height 10
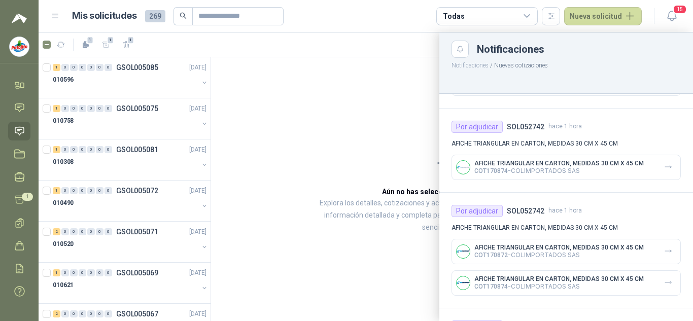
scroll to position [507, 0]
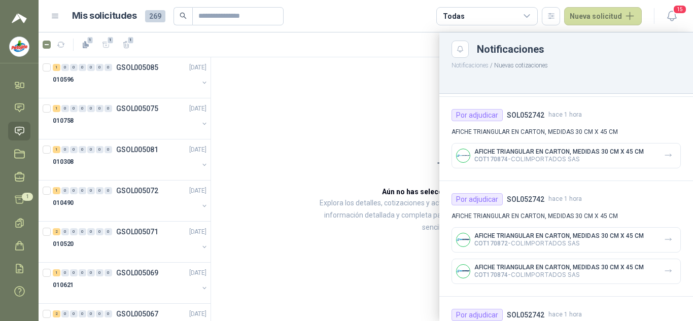
click at [514, 197] on h4 "SOL052742" at bounding box center [526, 199] width 38 height 11
copy h4 "SOL052742"
click at [254, 15] on input "text" at bounding box center [233, 16] width 71 height 17
paste input "*********"
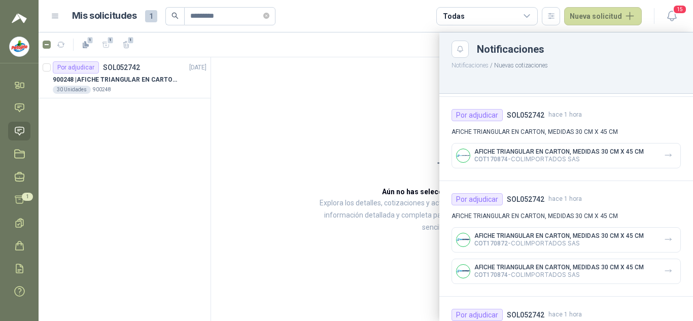
click at [49, 67] on div at bounding box center [366, 176] width 654 height 289
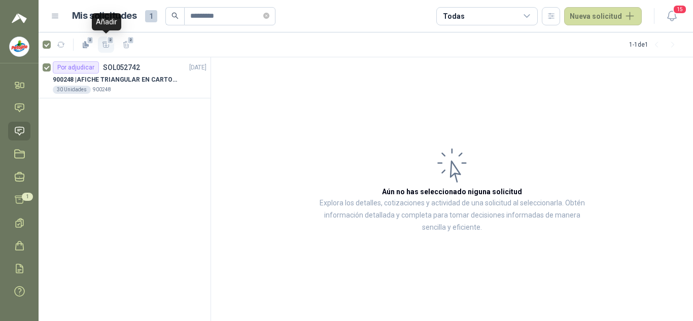
click at [109, 44] on span "2" at bounding box center [110, 40] width 7 height 8
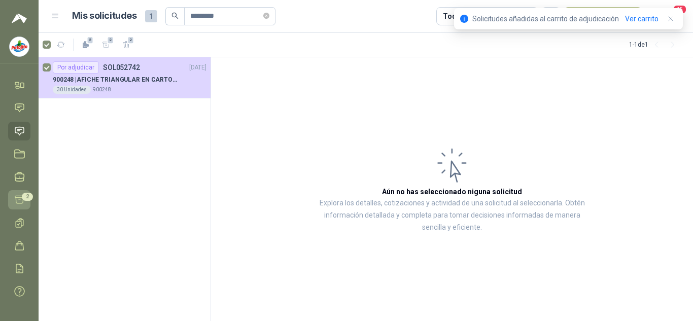
click at [22, 193] on div "2" at bounding box center [27, 197] width 11 height 8
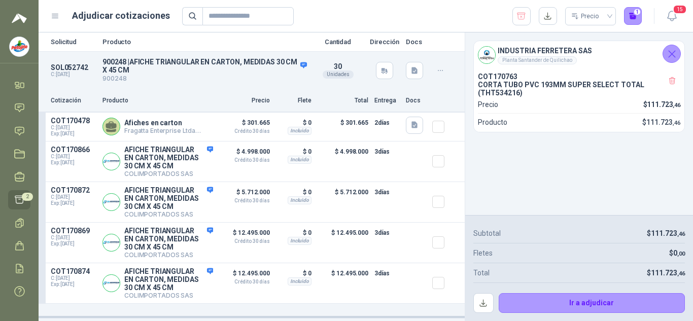
click at [53, 13] on icon at bounding box center [55, 16] width 9 height 9
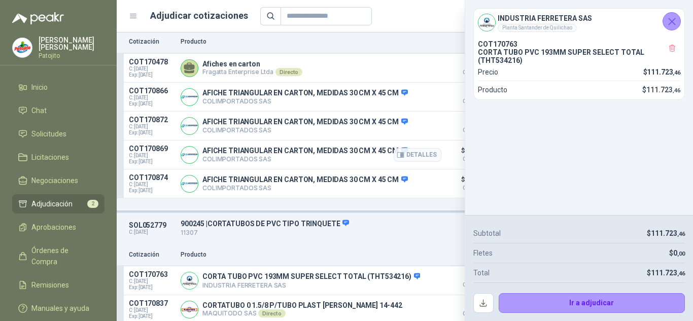
scroll to position [72, 0]
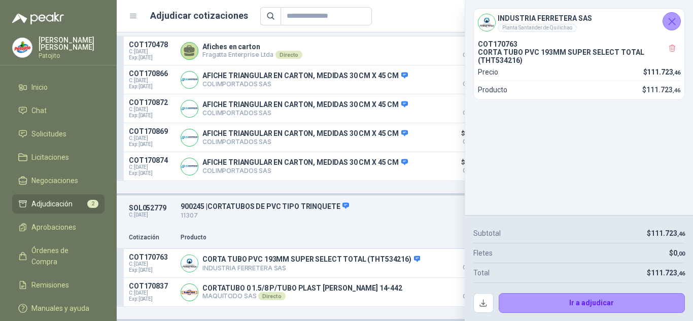
click at [673, 23] on icon "Cerrar" at bounding box center [671, 21] width 7 height 7
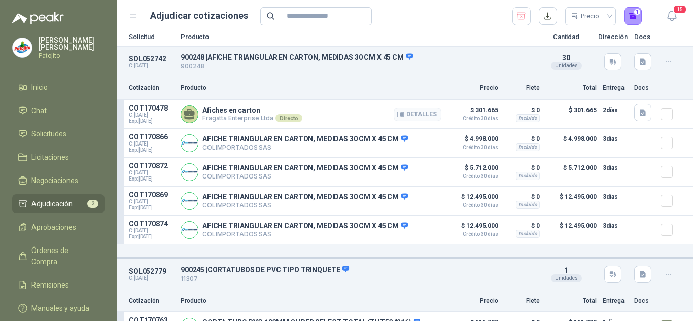
scroll to position [0, 0]
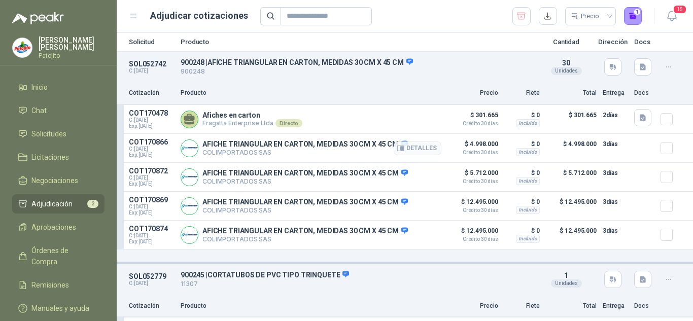
click at [188, 150] on img at bounding box center [189, 148] width 17 height 17
click at [413, 148] on button "Detalles" at bounding box center [417, 148] width 48 height 14
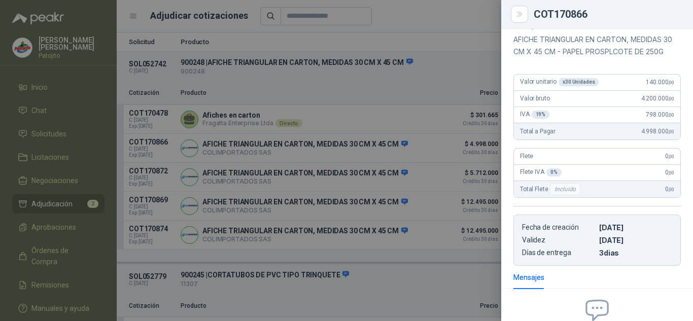
scroll to position [254, 0]
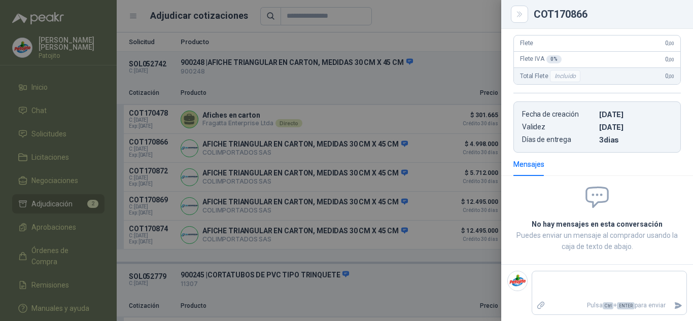
click at [437, 93] on div at bounding box center [346, 160] width 693 height 321
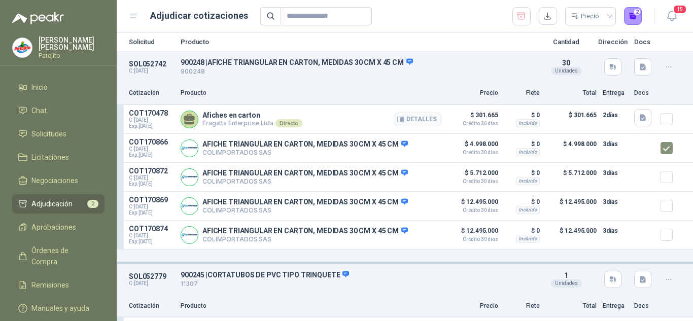
drag, startPoint x: 149, startPoint y: 146, endPoint x: 400, endPoint y: 128, distance: 251.6
click at [399, 128] on div "Afiches en carton [PERSON_NAME] Enterprise Ltda Directo Detalles" at bounding box center [311, 119] width 261 height 20
click at [396, 146] on icon "button" at bounding box center [400, 149] width 8 height 8
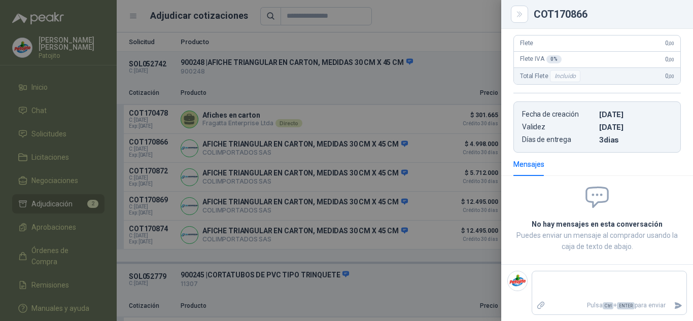
click at [431, 159] on div at bounding box center [346, 160] width 693 height 321
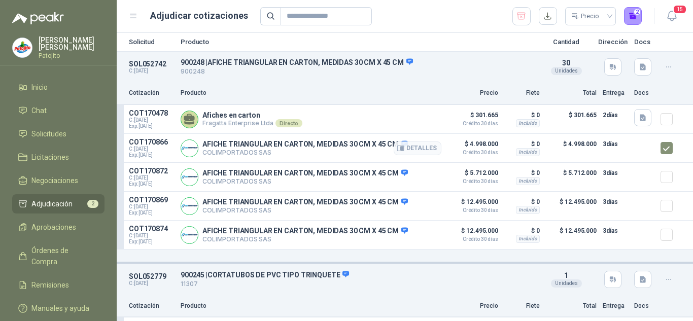
click at [602, 148] on p "3 días" at bounding box center [614, 144] width 25 height 12
click at [195, 149] on img at bounding box center [189, 148] width 17 height 17
click at [416, 149] on button "Detalles" at bounding box center [417, 148] width 48 height 14
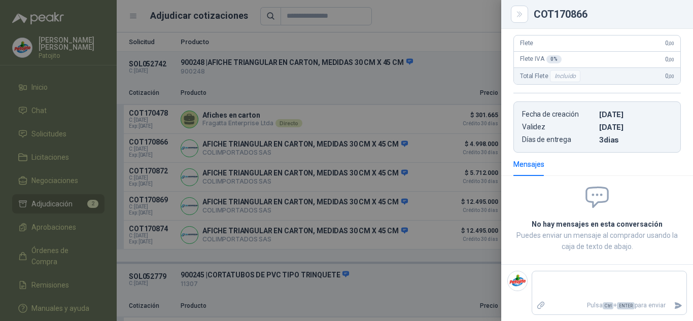
click at [439, 141] on div at bounding box center [346, 160] width 693 height 321
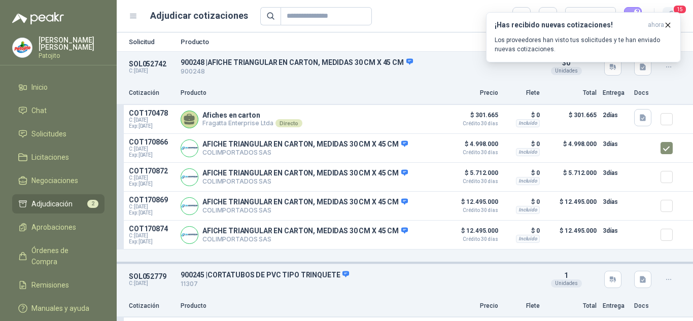
click at [679, 11] on body "[PERSON_NAME] Inicio Chat Solicitudes Licitaciones Negociaciones Adjudicación 2…" at bounding box center [346, 160] width 693 height 321
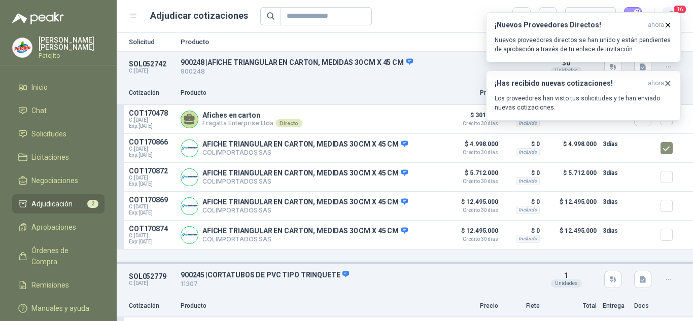
click at [673, 7] on span "16" at bounding box center [679, 10] width 14 height 10
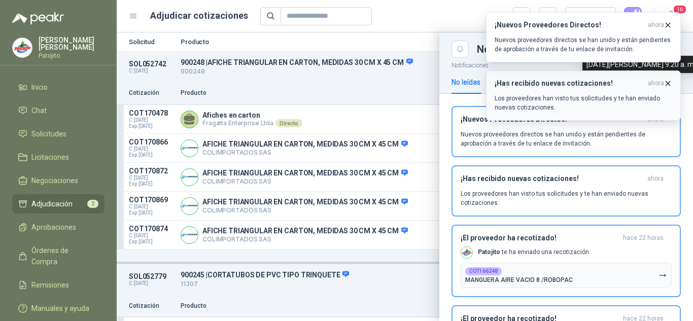
click at [663, 83] on span "ahora" at bounding box center [655, 83] width 16 height 9
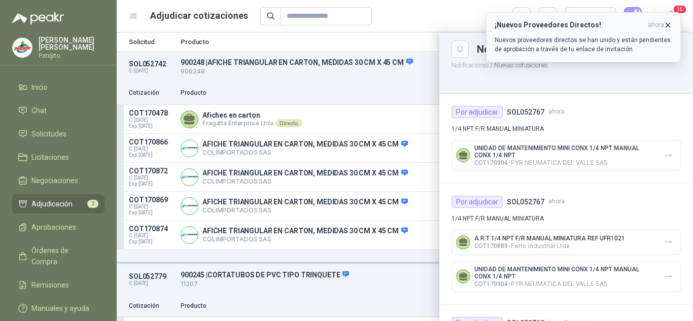
click at [666, 24] on icon "button" at bounding box center [667, 25] width 9 height 9
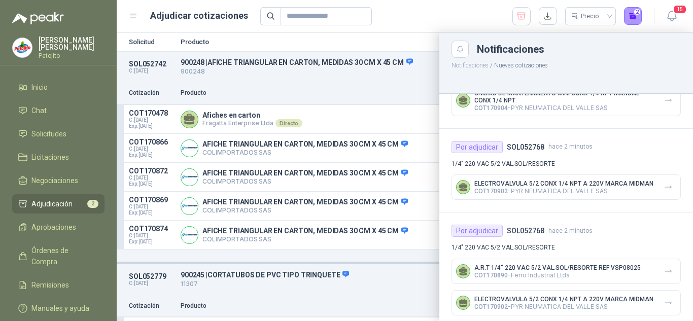
scroll to position [203, 0]
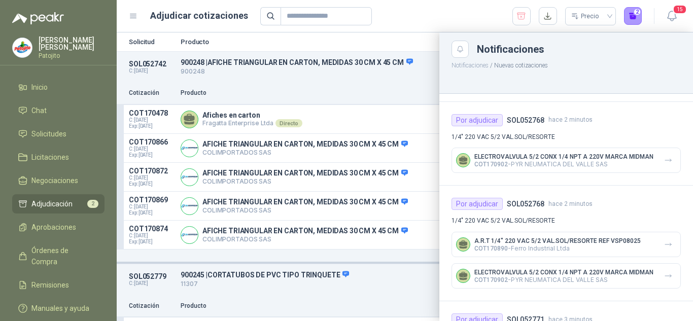
click at [319, 84] on div at bounding box center [405, 176] width 576 height 289
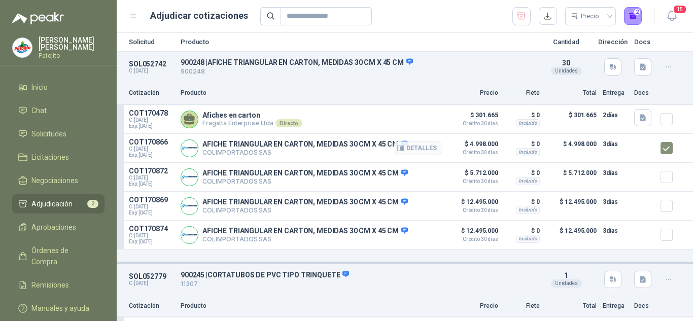
click at [386, 148] on p "AFICHE TRIANGULAR EN CARTON, MEDIDAS 30 CM X 45 CM" at bounding box center [304, 144] width 205 height 9
click at [396, 152] on icon "button" at bounding box center [400, 149] width 8 height 8
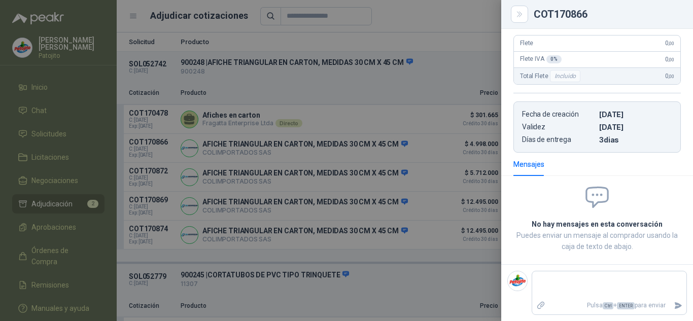
scroll to position [254, 0]
click at [454, 209] on div at bounding box center [346, 160] width 693 height 321
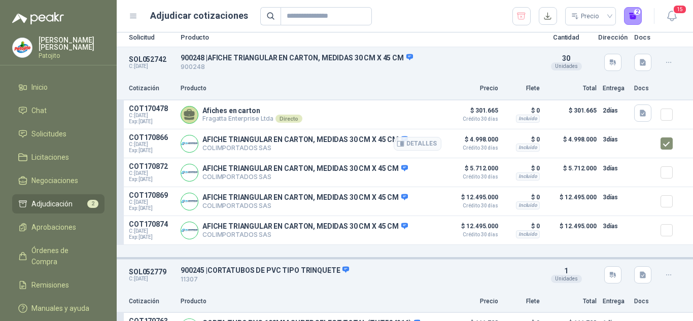
scroll to position [0, 0]
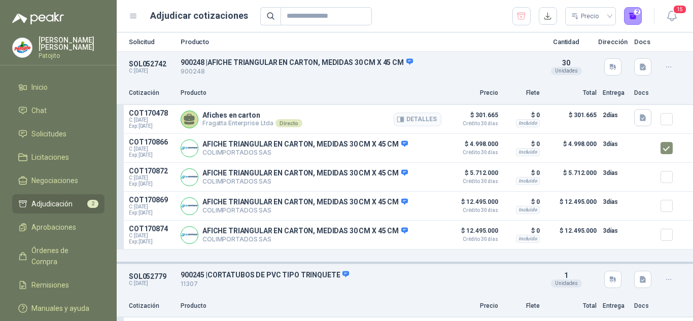
click at [137, 112] on p "COT170478" at bounding box center [152, 113] width 46 height 8
click at [190, 43] on p "Producto" at bounding box center [358, 42] width 354 height 7
click at [126, 8] on header "Adjudicar cotizaciones Precio 2 15" at bounding box center [405, 16] width 576 height 32
drag, startPoint x: 628, startPoint y: 12, endPoint x: 630, endPoint y: 63, distance: 51.3
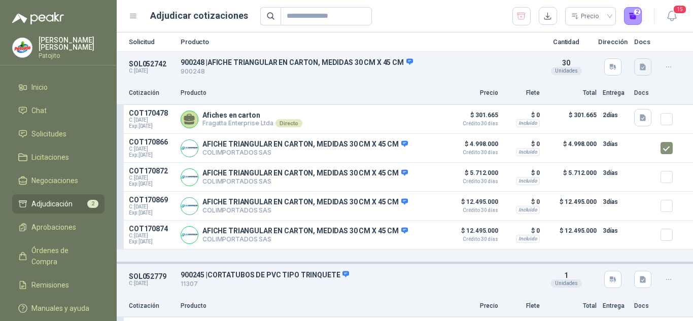
click at [628, 66] on main "Adjudicar cotizaciones Precio 2 15 Solicitud Producto Cantidad Dirección Docs S…" at bounding box center [405, 160] width 576 height 321
click at [164, 61] on p "SOL052742" at bounding box center [152, 64] width 46 height 8
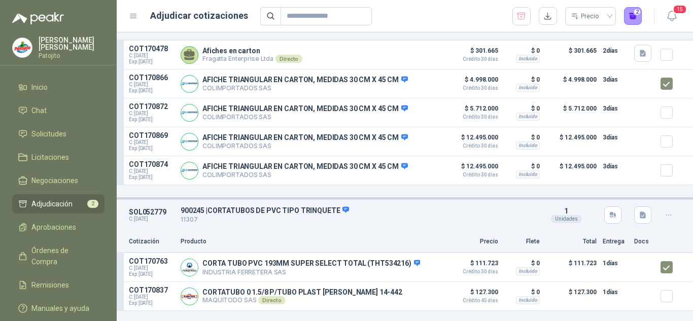
scroll to position [72, 0]
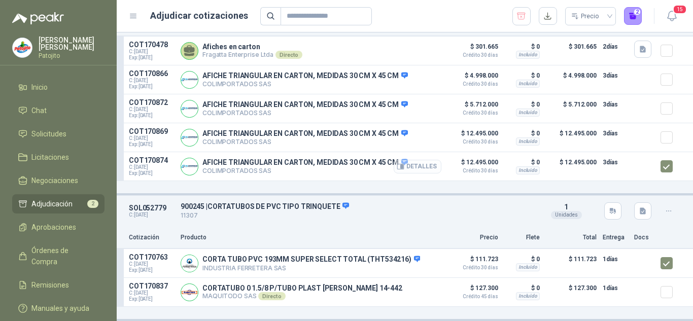
click at [407, 161] on button "Detalles" at bounding box center [417, 167] width 48 height 14
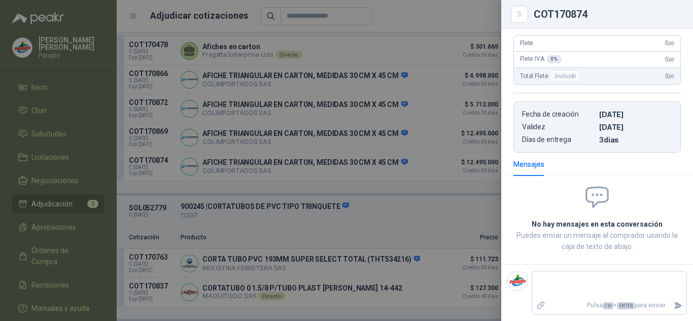
scroll to position [0, 0]
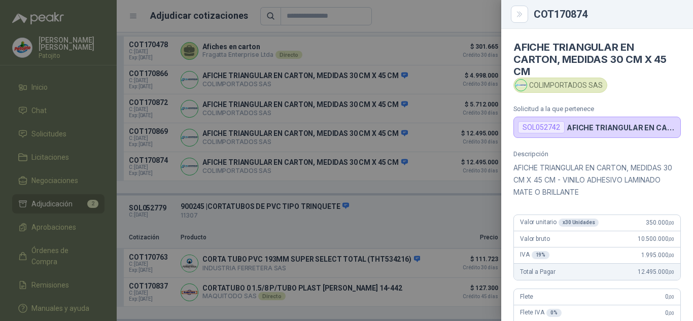
click at [432, 59] on div at bounding box center [346, 160] width 693 height 321
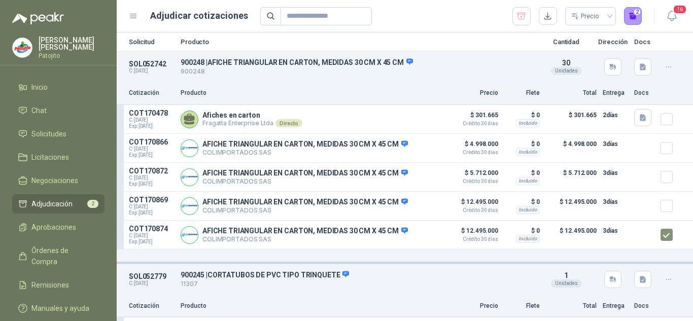
click at [497, 99] on div "Cotización Producto Precio Flete Total Entrega Docs" at bounding box center [405, 93] width 576 height 23
click at [401, 120] on icon "button" at bounding box center [402, 119] width 3 height 4
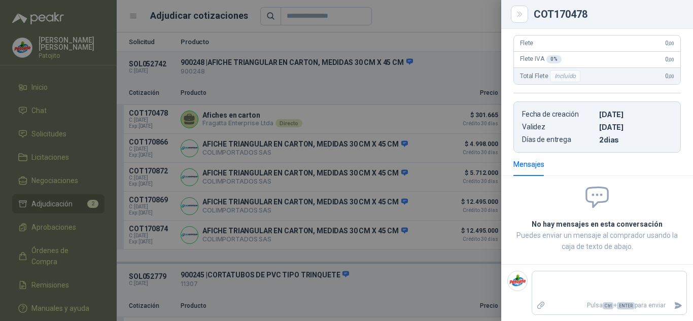
scroll to position [184, 0]
click at [439, 91] on div at bounding box center [346, 160] width 693 height 321
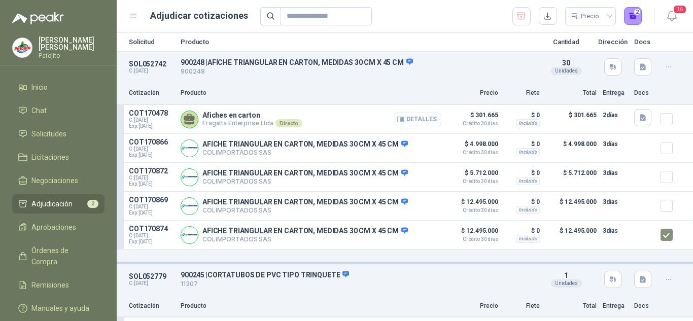
click at [399, 119] on button "Detalles" at bounding box center [417, 120] width 48 height 14
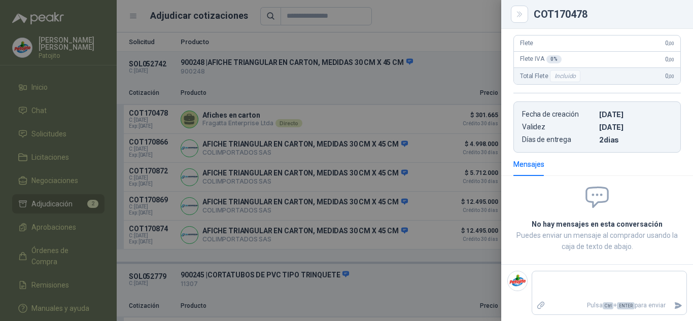
click at [427, 148] on div at bounding box center [346, 160] width 693 height 321
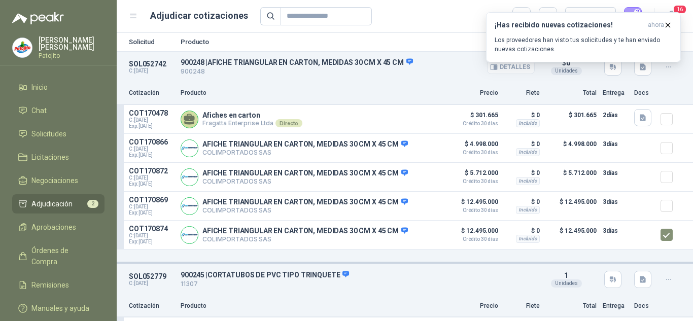
click at [181, 62] on p "900248 | AFICHE TRIANGULAR EN CARTON, MEDIDAS 30 CM X 45 CM" at bounding box center [358, 62] width 354 height 9
click at [136, 62] on p "SOL052742" at bounding box center [152, 64] width 46 height 8
copy p "SOL052742"
click at [46, 133] on span "Solicitudes" at bounding box center [48, 133] width 35 height 11
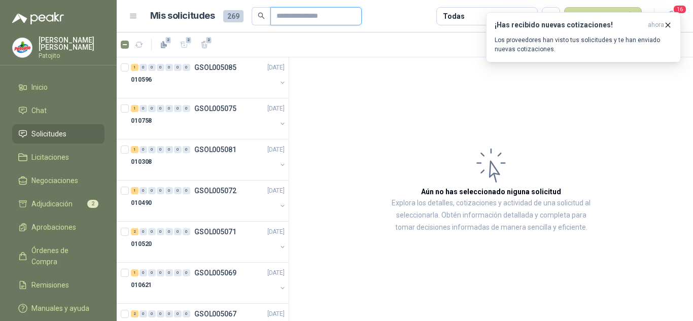
click at [289, 21] on input "text" at bounding box center [311, 16] width 71 height 17
paste input "*********"
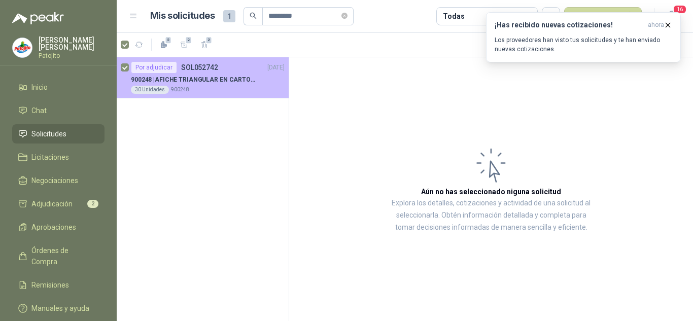
click at [200, 75] on p "900248 | AFICHE TRIANGULAR EN CARTON, MEDIDAS 30 CM X 45 CM" at bounding box center [194, 80] width 126 height 10
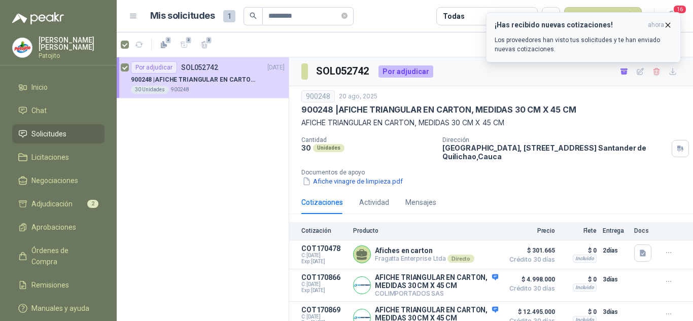
click at [667, 23] on icon "button" at bounding box center [667, 25] width 9 height 9
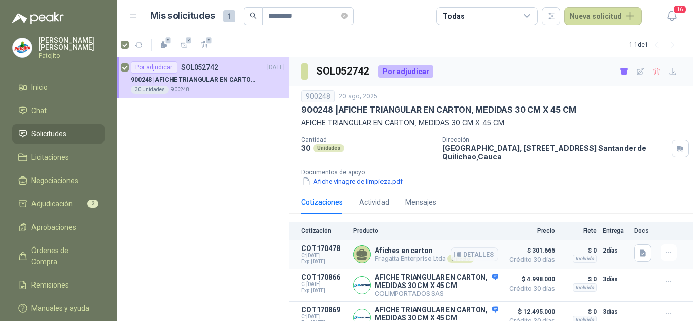
scroll to position [51, 0]
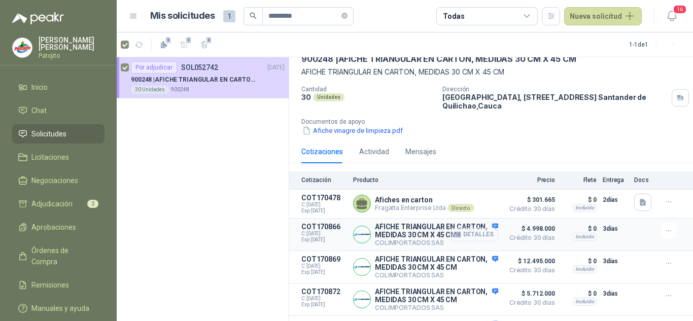
click at [475, 240] on button "Detalles" at bounding box center [474, 235] width 48 height 14
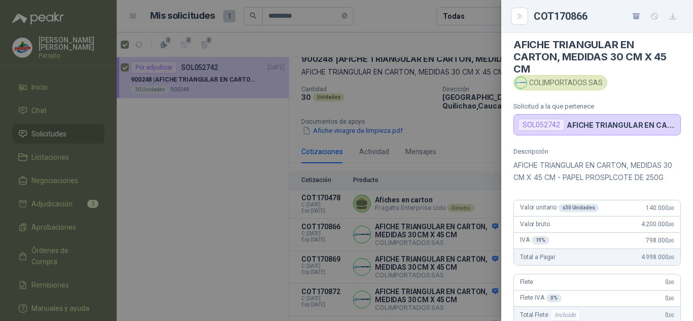
scroll to position [0, 0]
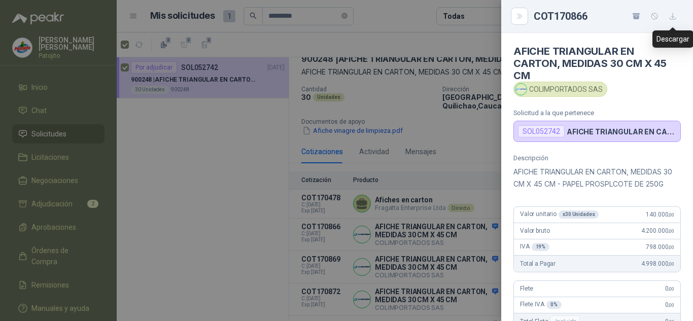
click at [676, 19] on icon "button" at bounding box center [672, 16] width 9 height 9
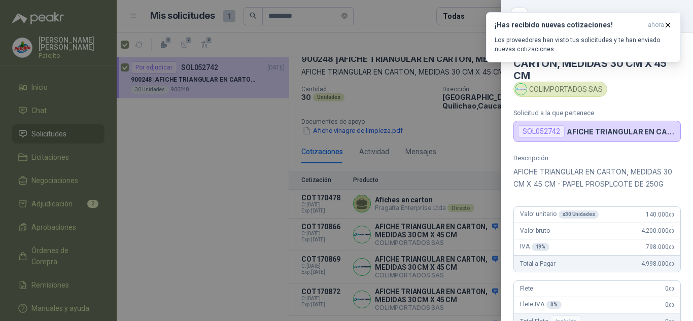
click at [419, 85] on div at bounding box center [346, 160] width 693 height 321
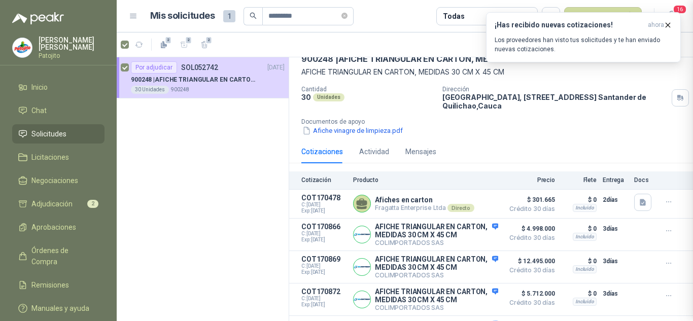
scroll to position [258, 0]
click at [629, 30] on div "¡Has recibido nuevas cotizaciones! ahora Los proveedores han visto tus solicitu…" at bounding box center [582, 37] width 177 height 33
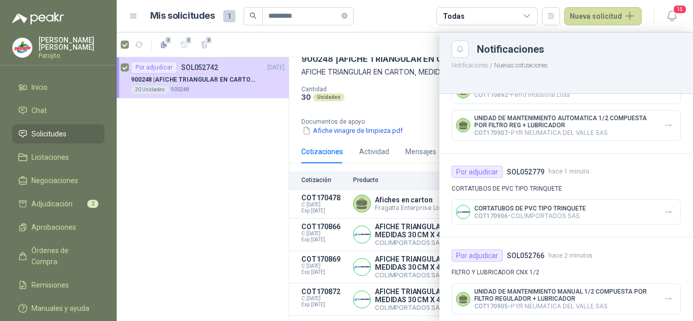
scroll to position [152, 0]
click at [665, 213] on button "button" at bounding box center [668, 211] width 16 height 16
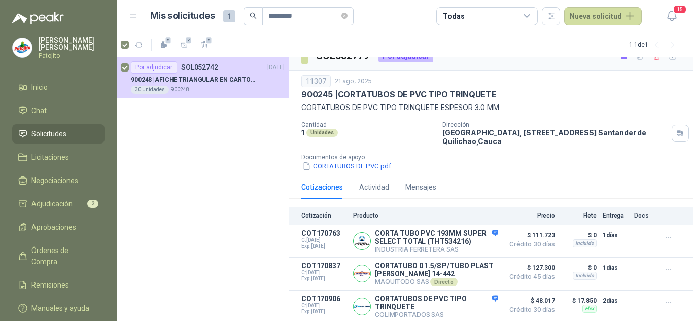
scroll to position [28, 0]
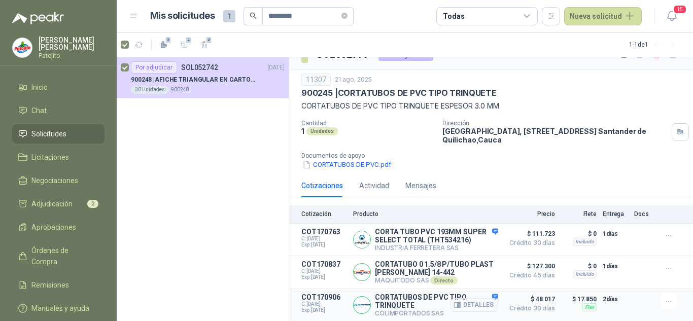
click at [453, 306] on icon "button" at bounding box center [457, 305] width 8 height 8
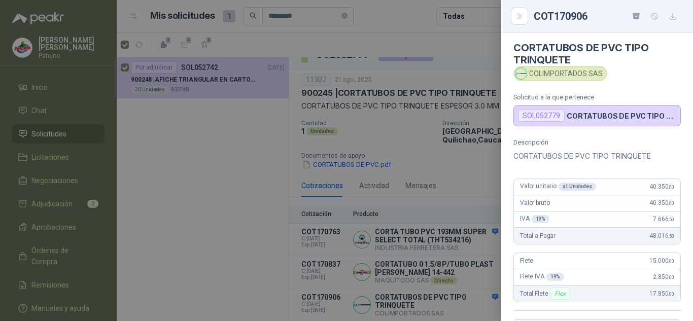
scroll to position [0, 0]
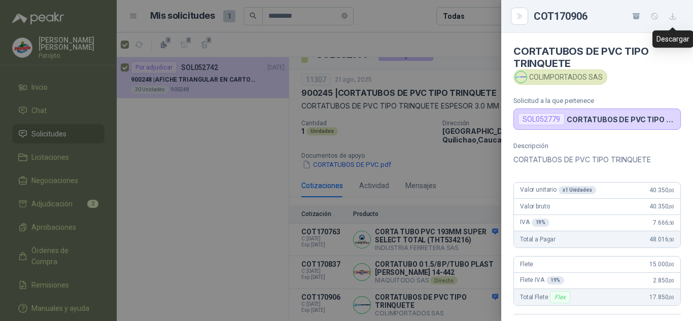
click at [680, 16] on button "button" at bounding box center [672, 16] width 16 height 16
click at [291, 140] on div at bounding box center [346, 160] width 693 height 321
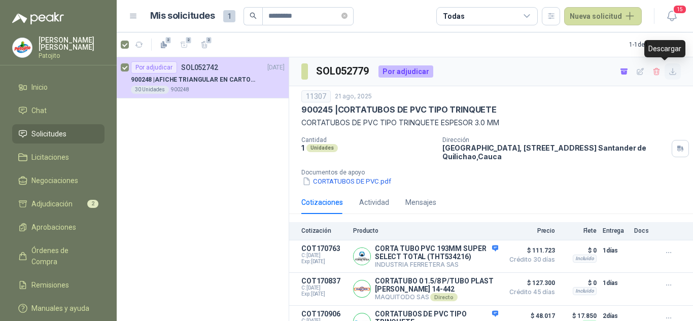
click at [668, 73] on icon "button" at bounding box center [672, 71] width 9 height 9
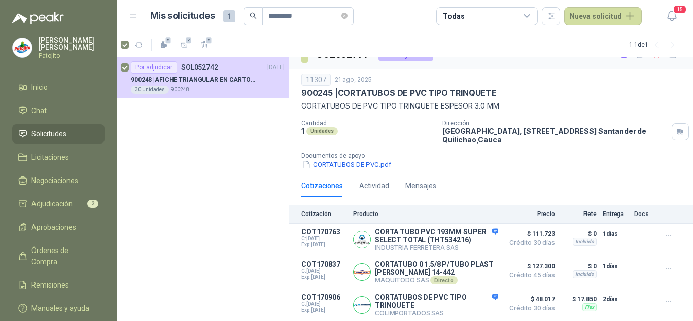
scroll to position [28, 0]
click at [65, 205] on span "Adjudicación" at bounding box center [51, 203] width 41 height 11
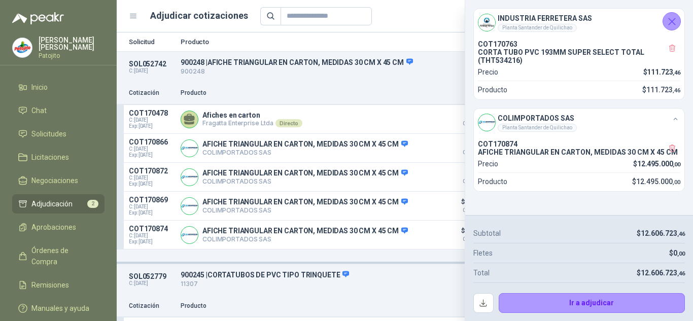
click at [672, 20] on icon "Cerrar" at bounding box center [671, 21] width 7 height 7
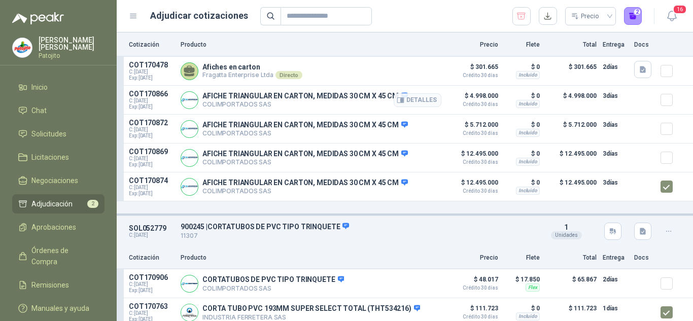
scroll to position [101, 0]
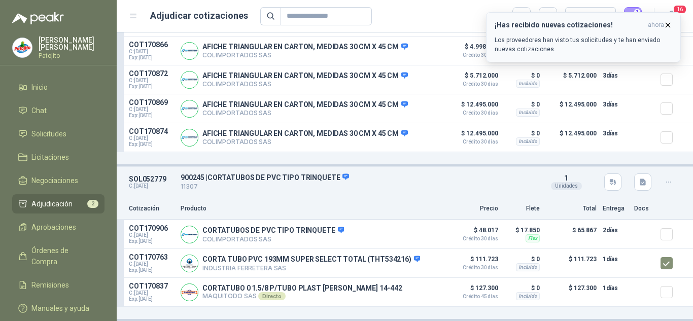
click at [665, 25] on icon "button" at bounding box center [667, 25] width 9 height 9
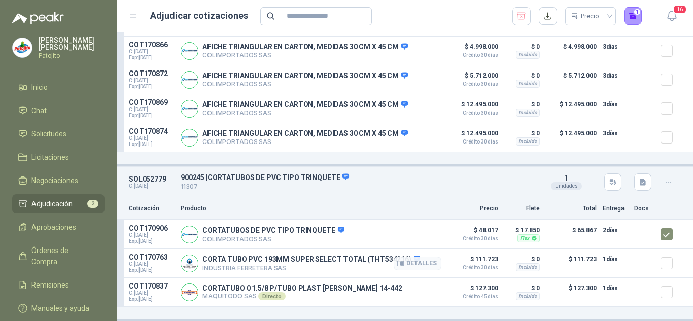
click at [660, 272] on div at bounding box center [670, 263] width 20 height 20
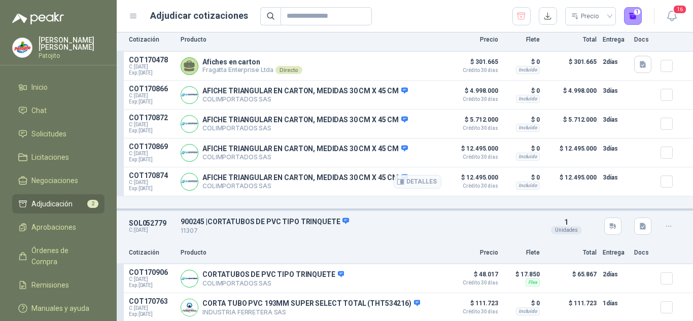
scroll to position [0, 0]
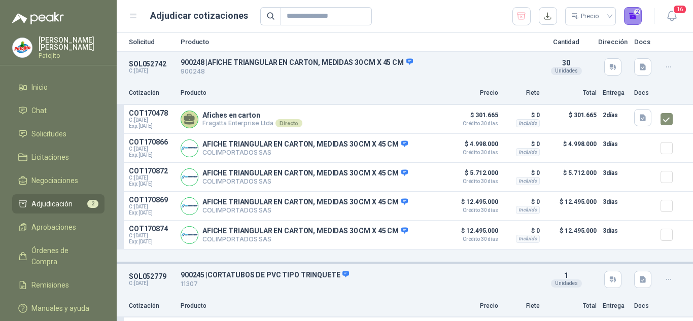
click at [631, 18] on button "2" at bounding box center [633, 16] width 18 height 18
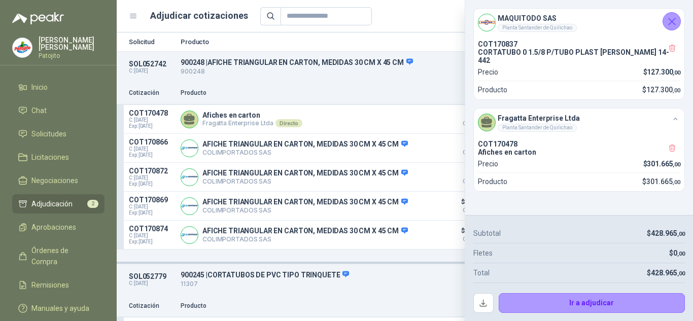
click at [671, 20] on icon "Cerrar" at bounding box center [671, 21] width 13 height 13
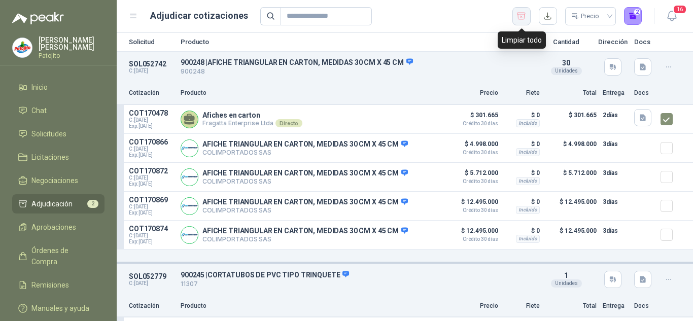
click at [521, 19] on icon "button" at bounding box center [521, 16] width 10 height 10
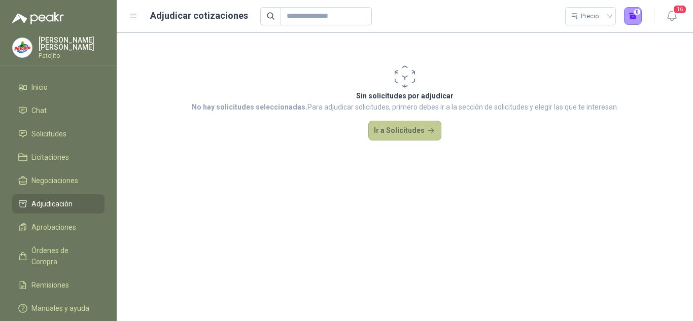
click at [427, 133] on button "Ir a Solicitudes" at bounding box center [404, 131] width 73 height 20
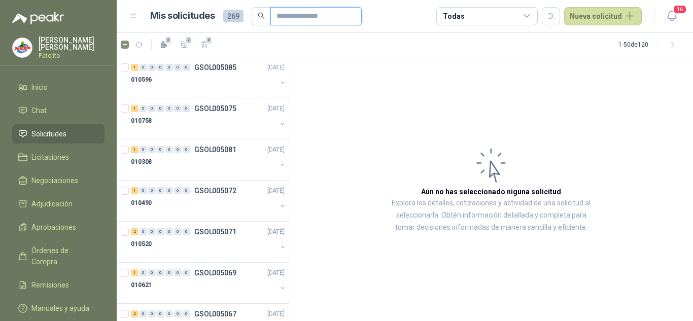
click at [314, 19] on input "text" at bounding box center [311, 16] width 71 height 17
paste input "*********"
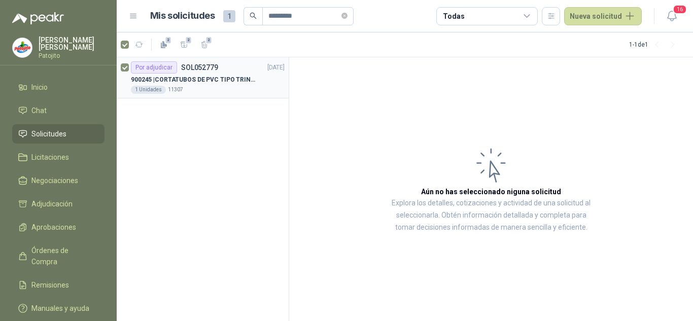
click at [230, 84] on p "900245 | CORTATUBOS DE PVC TIPO TRINQUETE" at bounding box center [194, 80] width 126 height 10
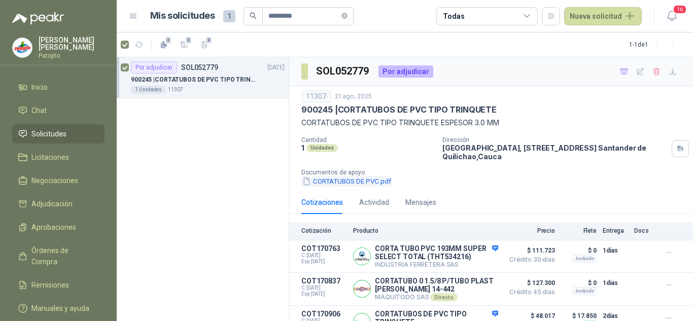
scroll to position [28, 0]
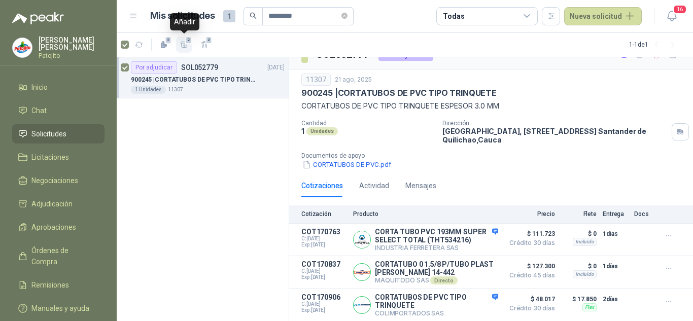
click at [183, 44] on icon "button" at bounding box center [184, 45] width 9 height 9
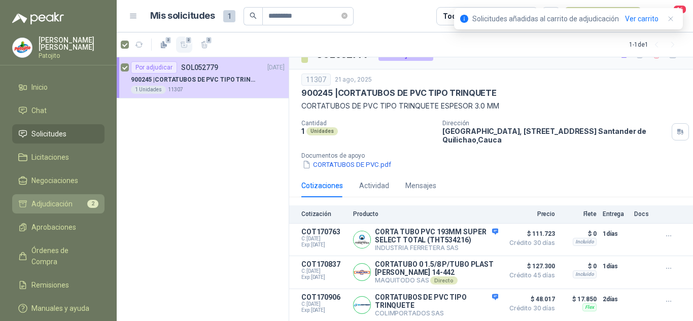
click at [69, 201] on span "Adjudicación" at bounding box center [51, 203] width 41 height 11
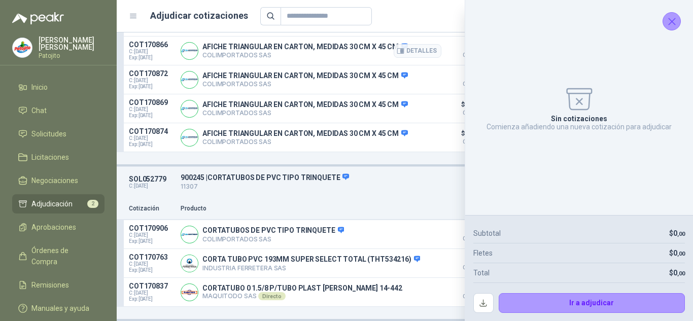
scroll to position [101, 0]
click at [671, 23] on icon "Cerrar" at bounding box center [671, 21] width 13 height 13
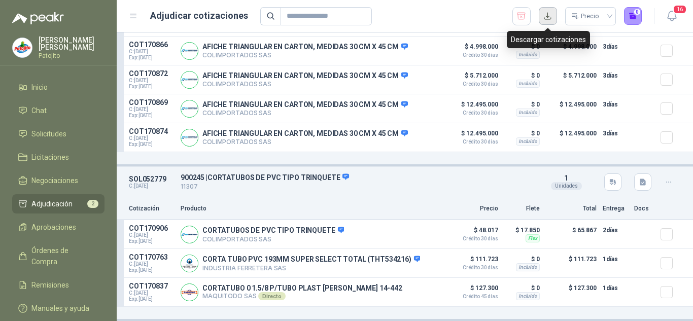
click at [546, 15] on button "button" at bounding box center [547, 16] width 18 height 18
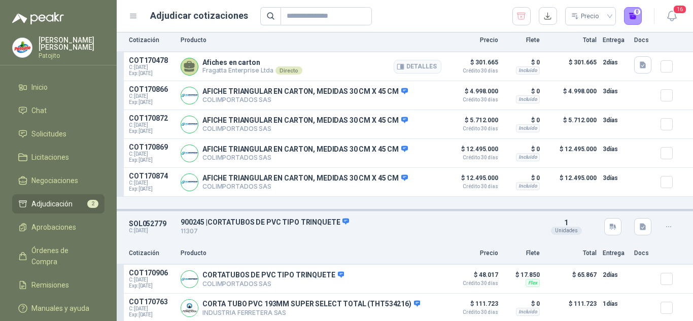
scroll to position [0, 0]
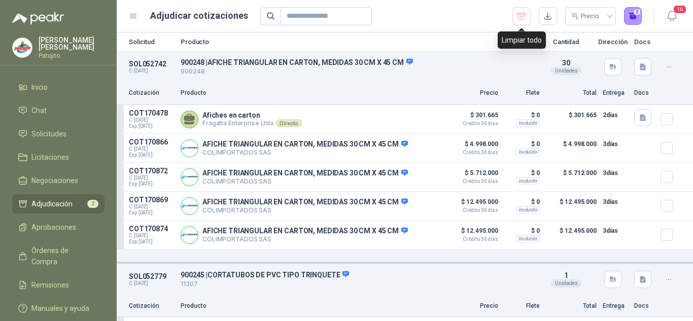
click at [514, 18] on button "button" at bounding box center [521, 16] width 18 height 18
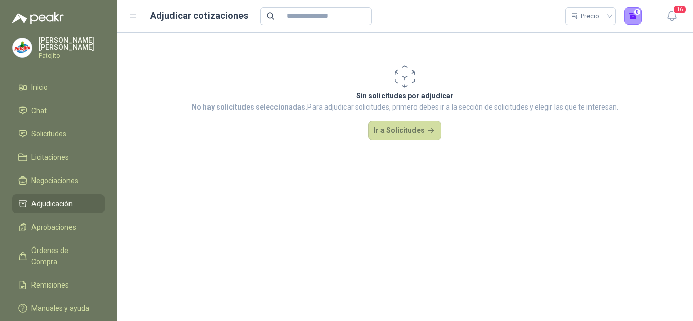
click at [62, 205] on span "Adjudicación" at bounding box center [51, 203] width 41 height 11
click at [55, 136] on span "Solicitudes" at bounding box center [48, 133] width 35 height 11
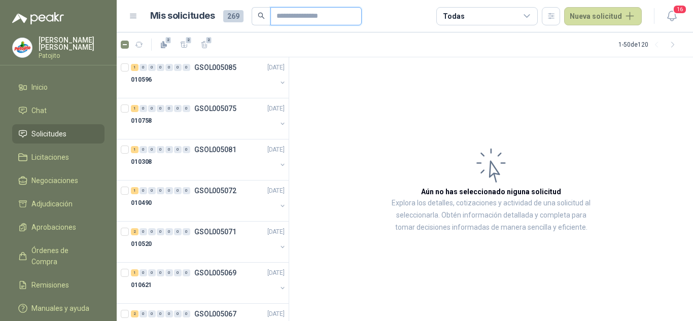
click at [287, 16] on input "text" at bounding box center [311, 16] width 71 height 17
paste input "*********"
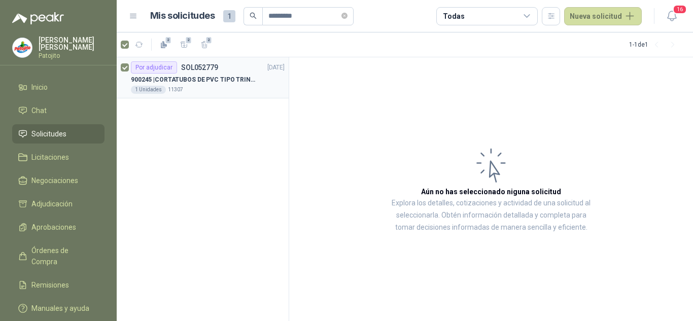
click at [172, 83] on p "900245 | CORTATUBOS DE PVC TIPO TRINQUETE" at bounding box center [194, 80] width 126 height 10
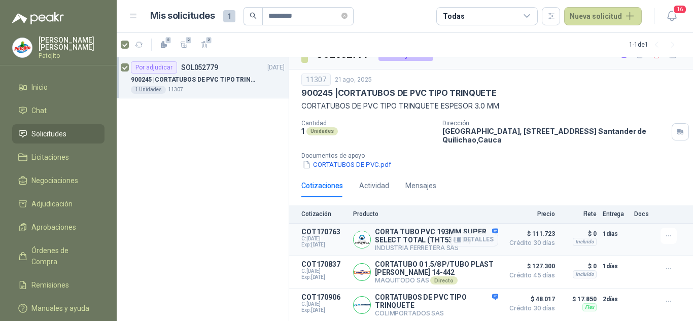
scroll to position [28, 0]
click at [59, 201] on span "Adjudicación" at bounding box center [51, 203] width 41 height 11
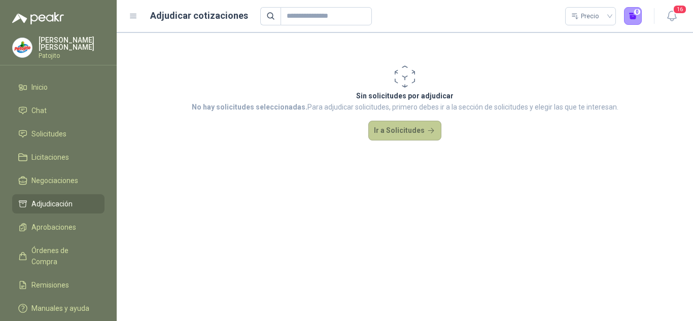
click at [396, 130] on button "Ir a Solicitudes" at bounding box center [404, 131] width 73 height 20
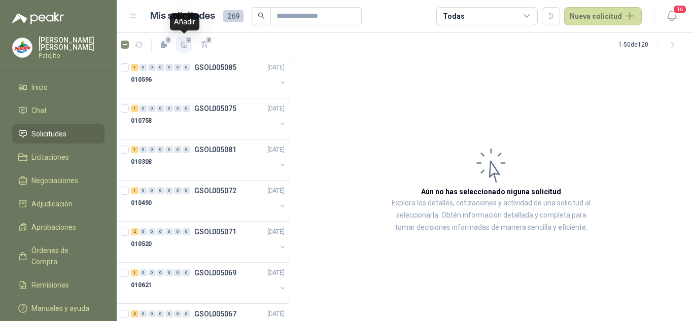
click at [180, 43] on icon "button" at bounding box center [184, 45] width 9 height 9
click at [91, 208] on li "Adjudicación 2" at bounding box center [58, 203] width 80 height 11
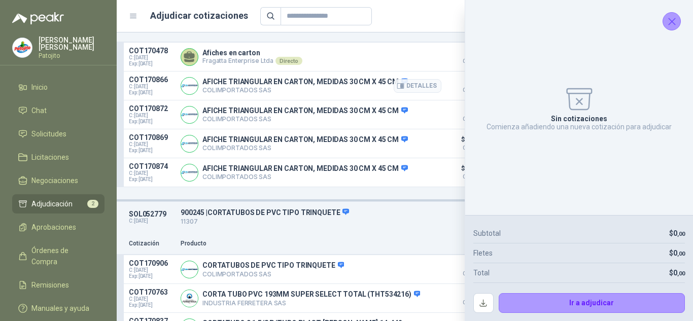
scroll to position [101, 0]
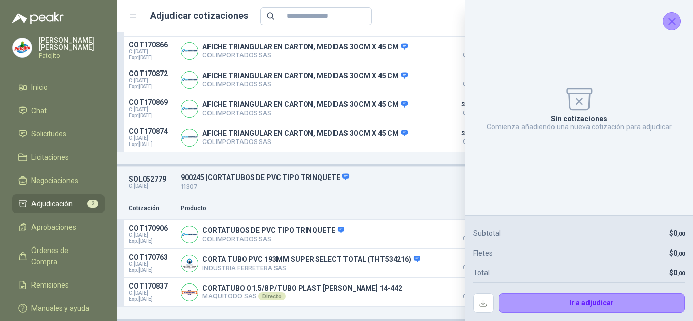
click at [664, 16] on button "Cerrar" at bounding box center [671, 21] width 18 height 18
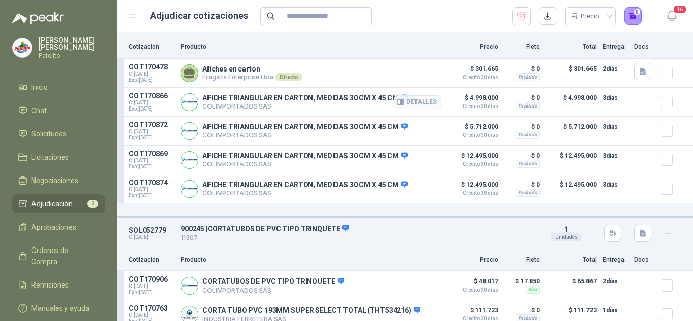
scroll to position [0, 0]
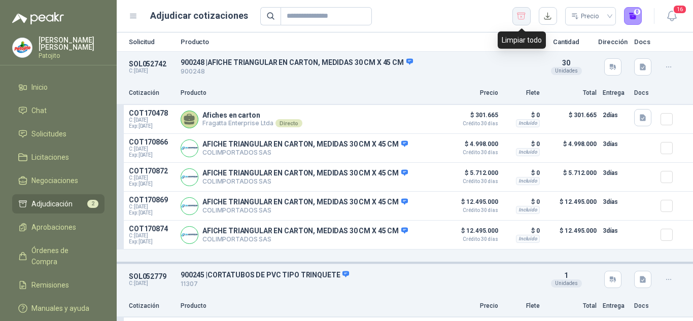
click at [518, 14] on icon "button" at bounding box center [521, 16] width 8 height 7
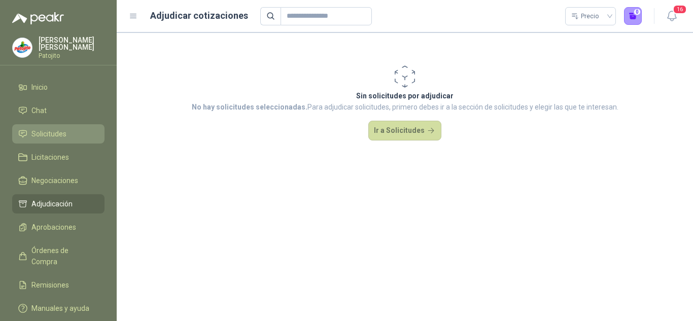
click at [51, 131] on span "Solicitudes" at bounding box center [48, 133] width 35 height 11
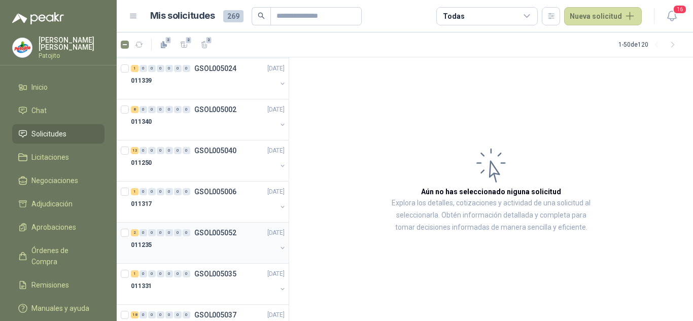
scroll to position [1804, 0]
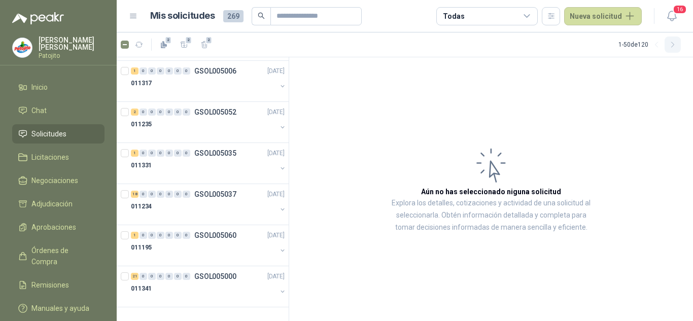
click at [671, 42] on icon "button" at bounding box center [672, 45] width 9 height 9
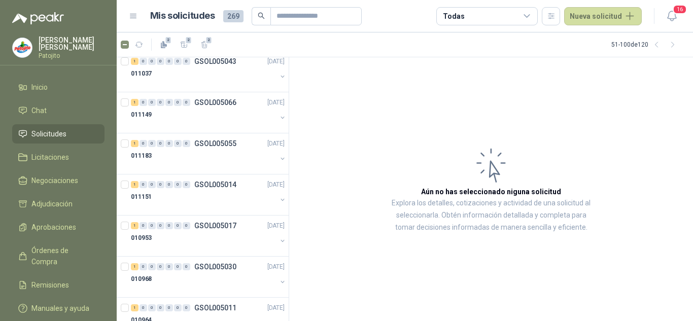
scroll to position [0, 0]
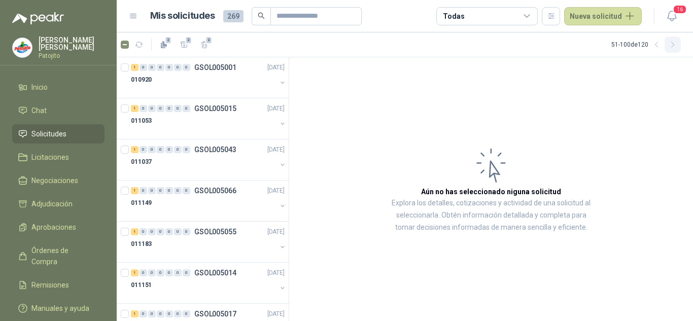
click at [674, 41] on icon "button" at bounding box center [672, 45] width 9 height 9
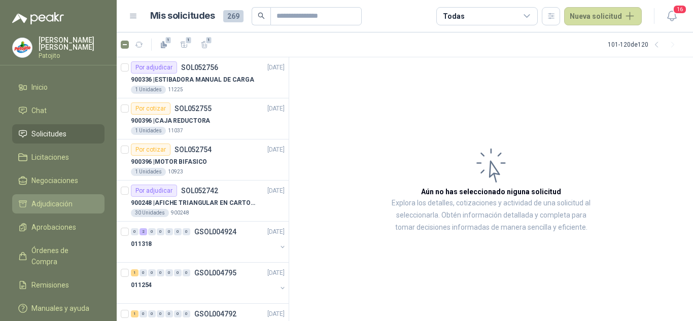
click at [66, 203] on span "Adjudicación" at bounding box center [51, 203] width 41 height 11
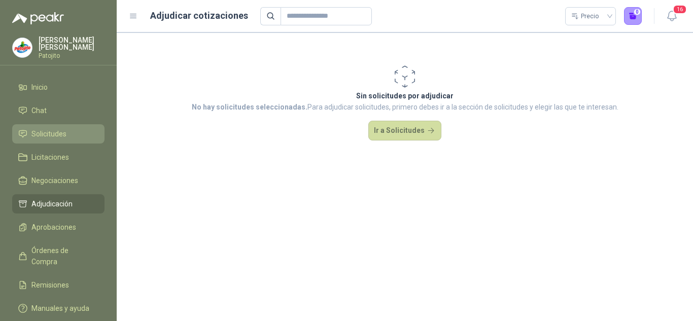
click at [57, 134] on span "Solicitudes" at bounding box center [48, 133] width 35 height 11
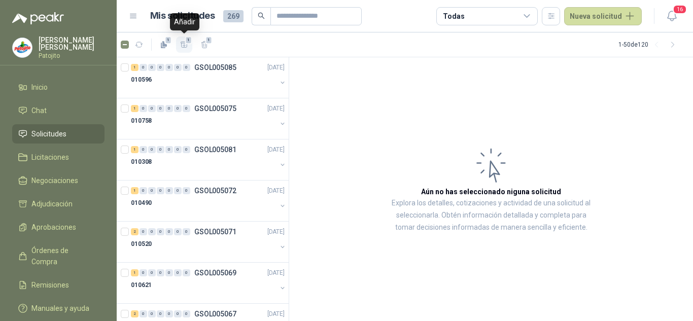
click at [185, 44] on icon "button" at bounding box center [184, 45] width 9 height 9
click at [44, 204] on span "Adjudicación" at bounding box center [51, 203] width 41 height 11
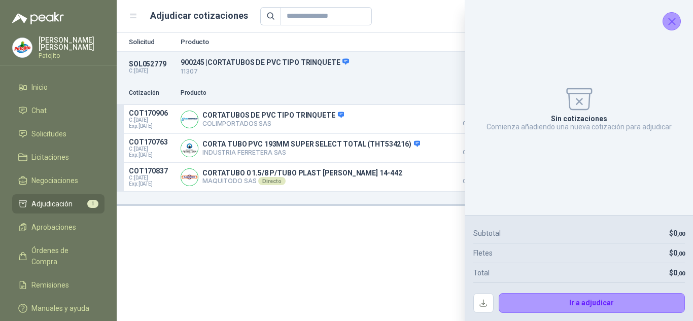
click at [672, 19] on icon "Cerrar" at bounding box center [671, 21] width 13 height 13
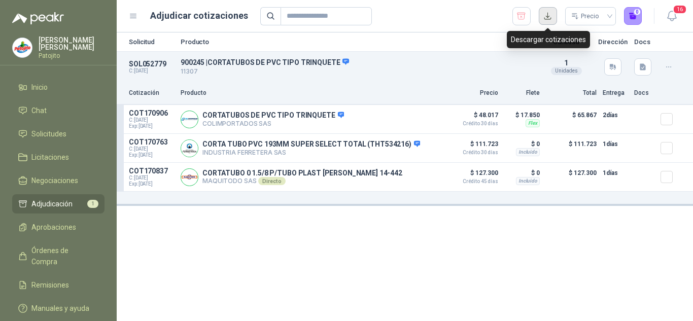
click at [545, 18] on button "button" at bounding box center [547, 16] width 18 height 18
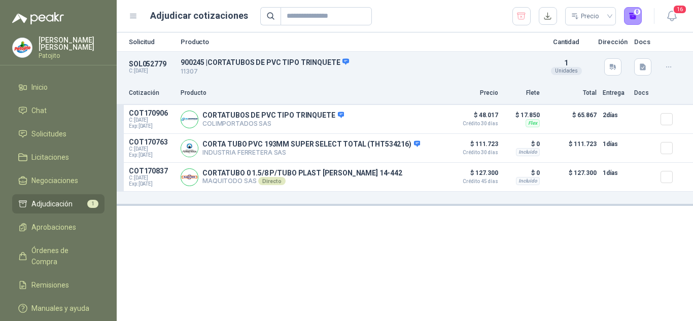
click at [144, 65] on p "SOL052779" at bounding box center [152, 64] width 46 height 8
copy p "SOL052779"
click at [52, 131] on span "Solicitudes" at bounding box center [48, 133] width 35 height 11
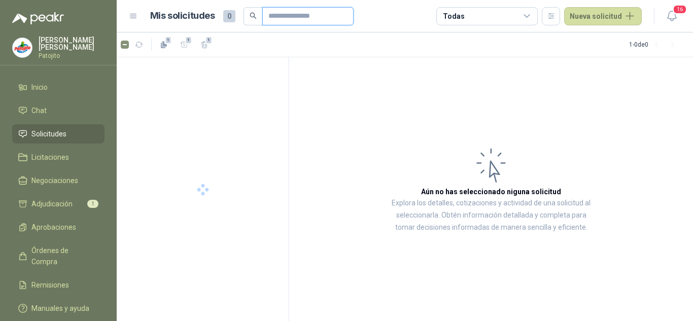
click at [301, 23] on input "text" at bounding box center [303, 16] width 71 height 17
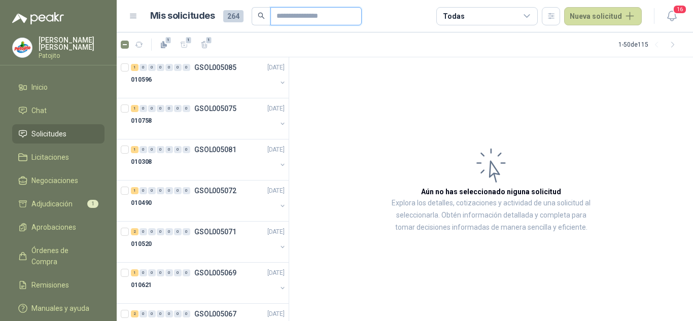
paste input "*********"
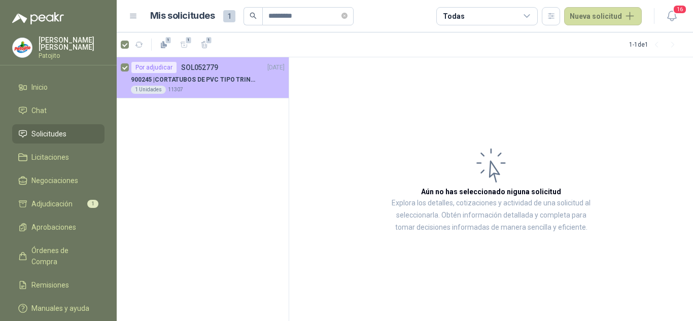
click at [168, 88] on p "11307" at bounding box center [175, 90] width 15 height 8
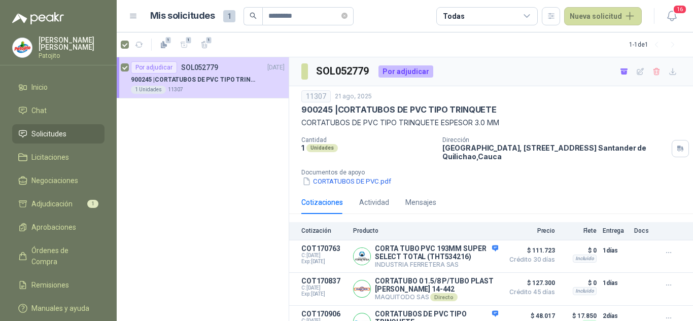
scroll to position [28, 0]
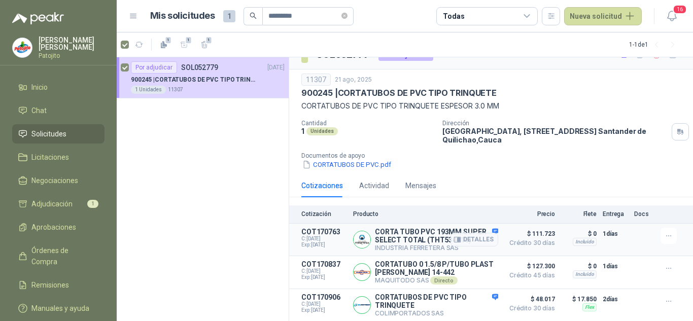
click at [443, 232] on p "CORTA TUBO PVC 193MM SUPER SELECT TOTAL (THT534216)" at bounding box center [436, 236] width 123 height 16
click at [460, 233] on button "Detalles" at bounding box center [474, 240] width 48 height 14
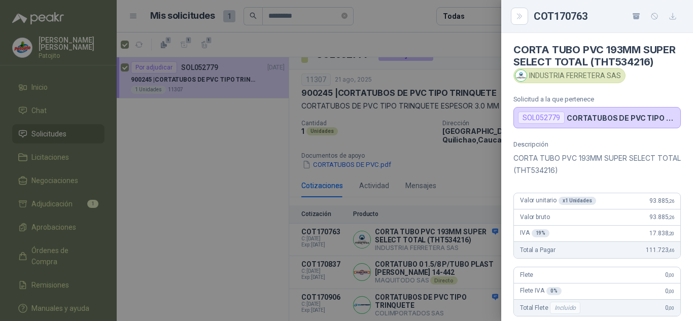
scroll to position [0, 0]
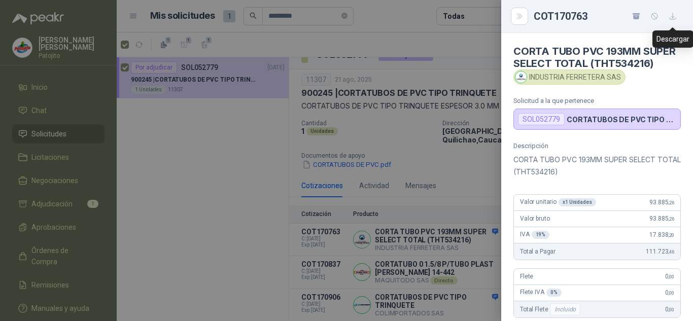
click at [669, 14] on icon "button" at bounding box center [672, 16] width 9 height 9
click at [412, 147] on div at bounding box center [346, 160] width 693 height 321
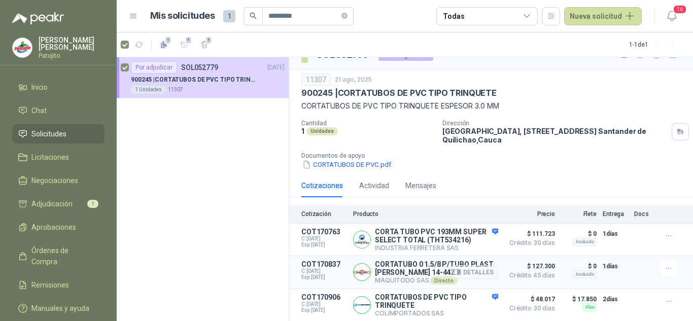
click at [464, 271] on button "Detalles" at bounding box center [474, 272] width 48 height 14
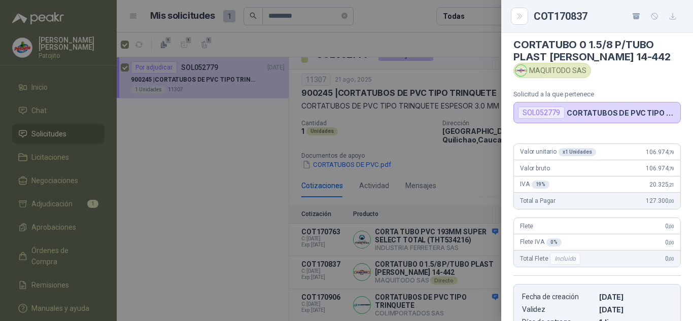
scroll to position [0, 0]
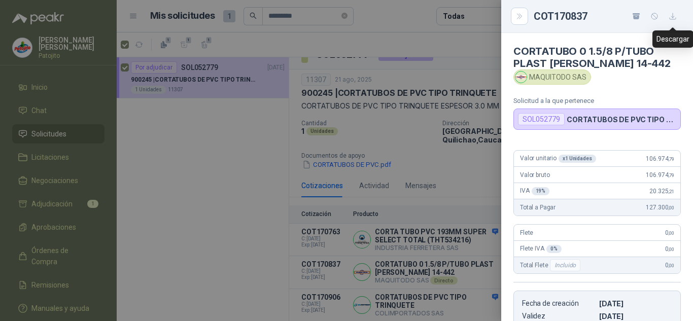
click at [670, 18] on icon "button" at bounding box center [672, 16] width 9 height 9
click at [441, 101] on div at bounding box center [346, 160] width 693 height 321
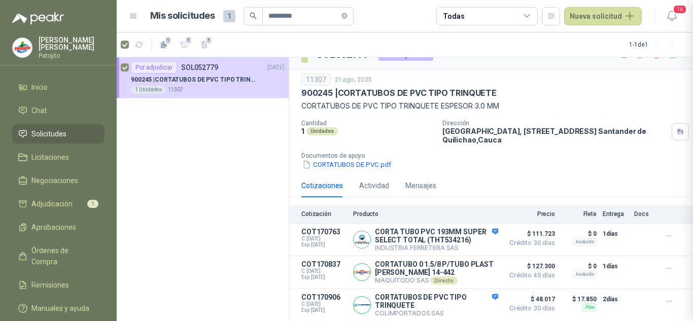
scroll to position [189, 0]
click at [464, 302] on button "Detalles" at bounding box center [474, 305] width 48 height 14
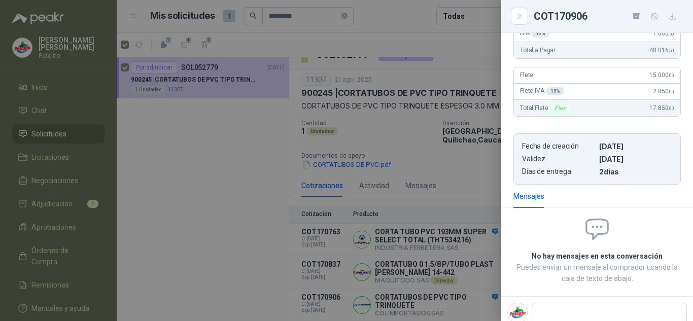
scroll to position [221, 0]
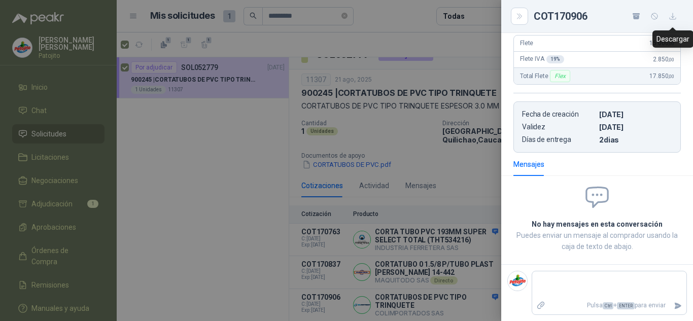
click at [669, 17] on icon "button" at bounding box center [672, 16] width 9 height 9
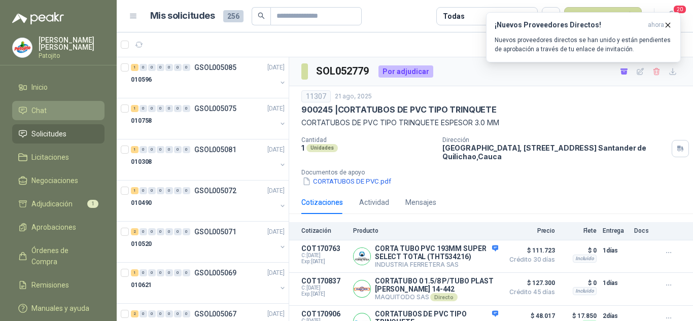
click at [46, 103] on link "Chat" at bounding box center [58, 110] width 92 height 19
click at [44, 113] on span "Chat" at bounding box center [38, 110] width 15 height 11
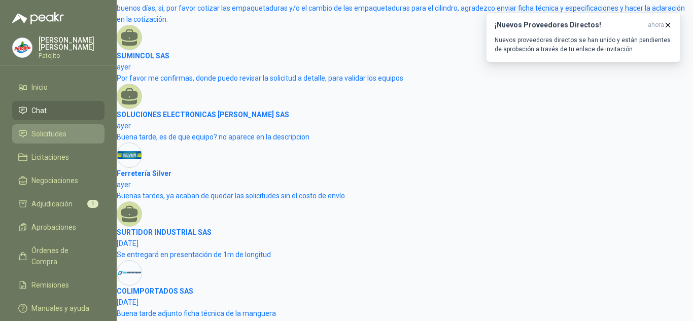
scroll to position [411, 0]
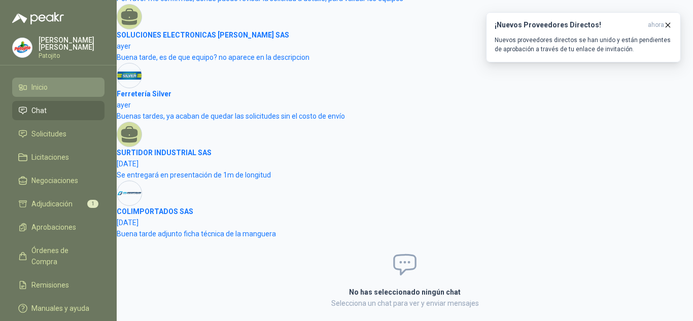
click at [39, 82] on span "Inicio" at bounding box center [39, 87] width 16 height 11
